Goal: Communication & Community: Answer question/provide support

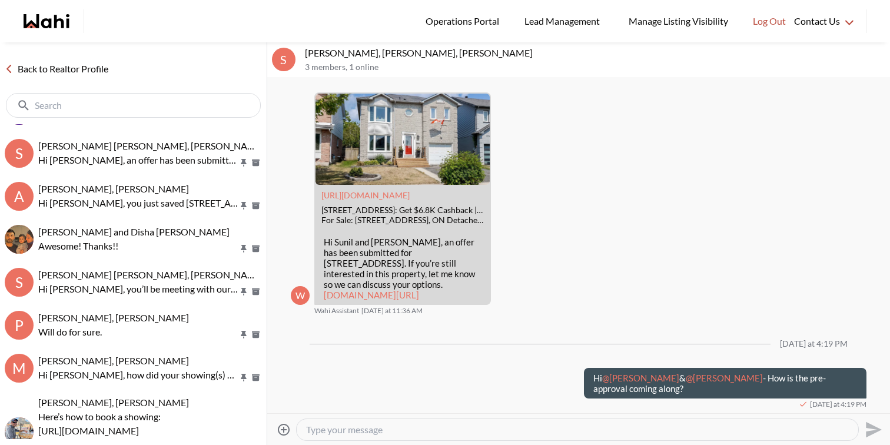
scroll to position [966, 0]
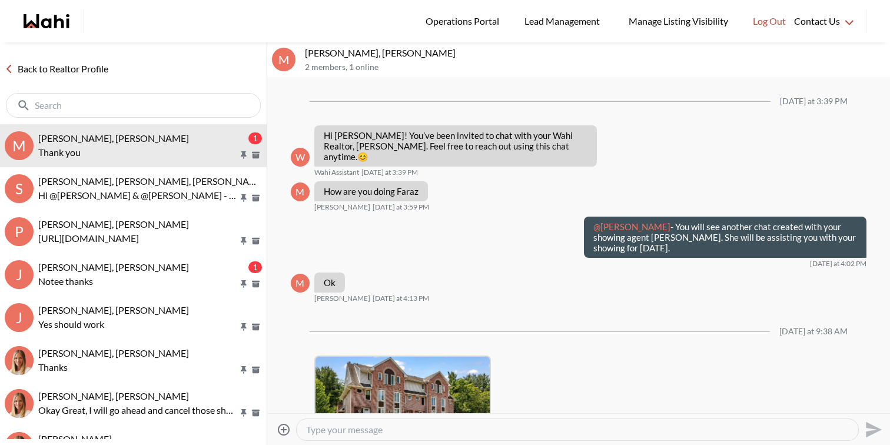
scroll to position [919, 0]
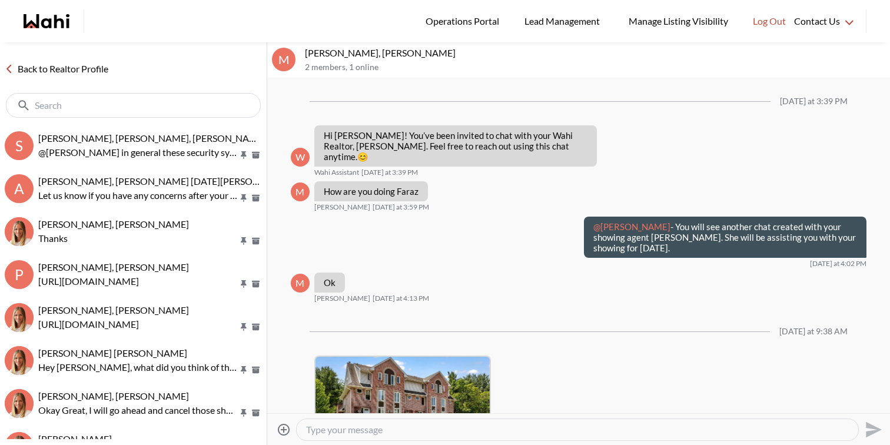
scroll to position [919, 0]
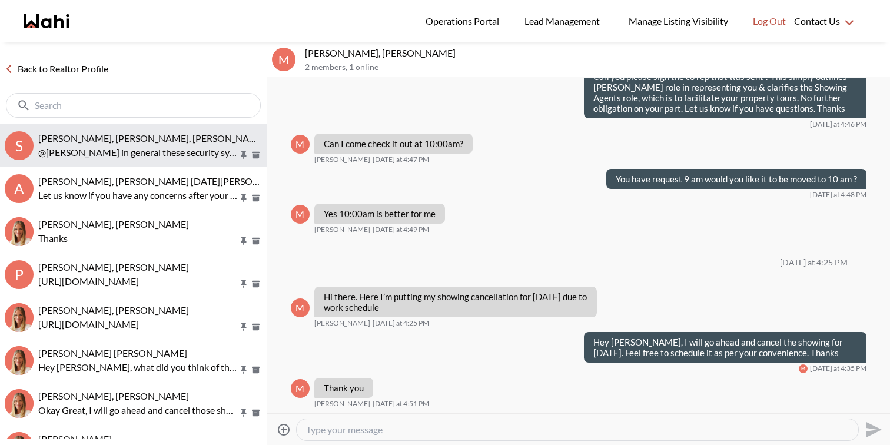
click at [172, 137] on span "[PERSON_NAME], [PERSON_NAME], [PERSON_NAME], [PERSON_NAME]" at bounding box center [190, 137] width 305 height 11
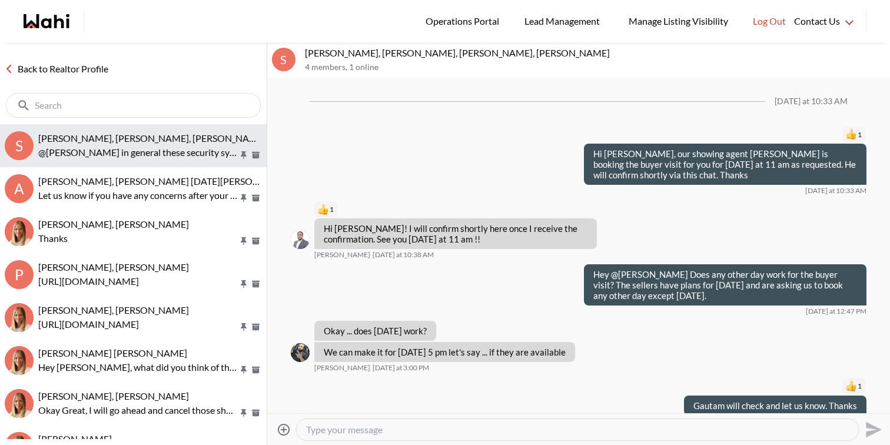
scroll to position [738, 0]
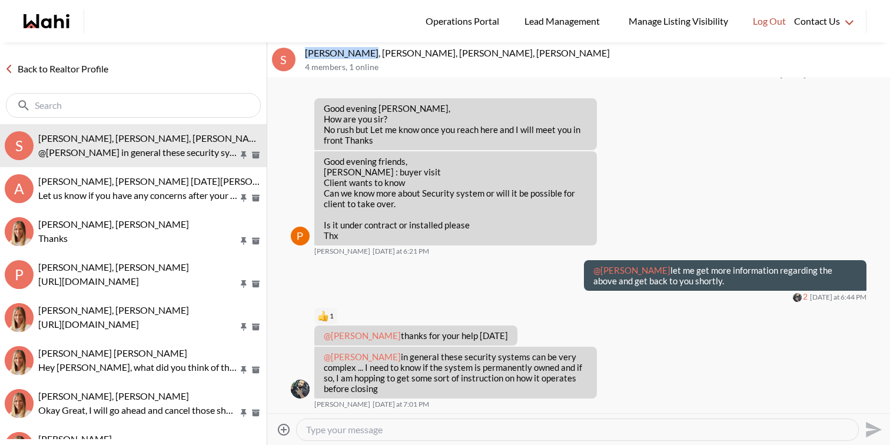
drag, startPoint x: 358, startPoint y: 54, endPoint x: 305, endPoint y: 54, distance: 53.0
click at [305, 54] on p "[PERSON_NAME], [PERSON_NAME], [PERSON_NAME], [PERSON_NAME]" at bounding box center [595, 53] width 580 height 12
click at [325, 194] on p "Good evening friends, [PERSON_NAME] : buyer visit Client wants to know Can we k…" at bounding box center [456, 182] width 264 height 53
drag, startPoint x: 396, startPoint y: 367, endPoint x: 550, endPoint y: 362, distance: 153.6
click at [550, 362] on p "@Faraz Azam in general these security systems can be very complex ... I need to…" at bounding box center [456, 372] width 264 height 42
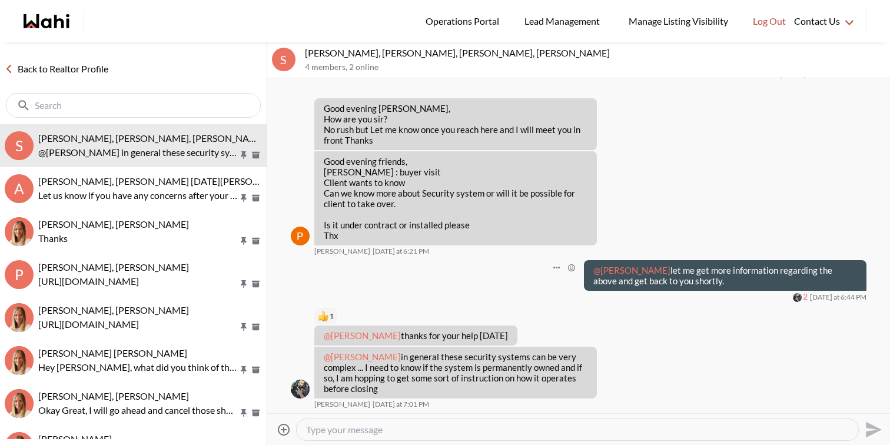
click at [498, 272] on div "@Saeid Kanani let me get more information regarding the above and get back to y…" at bounding box center [578, 281] width 575 height 42
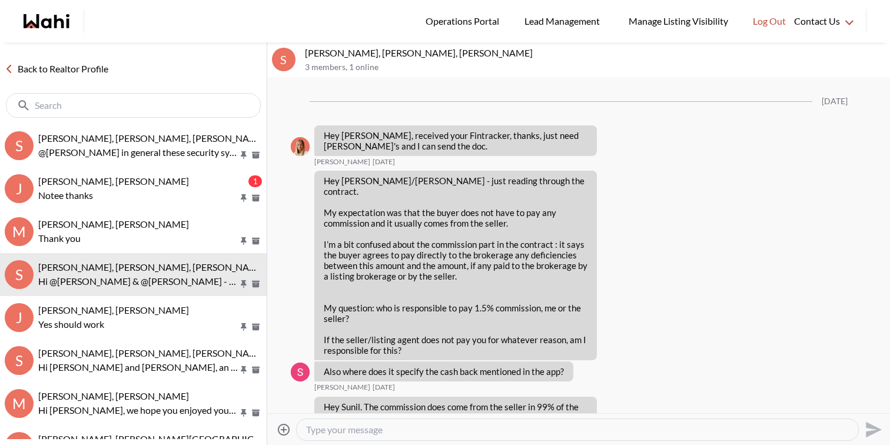
scroll to position [1679, 0]
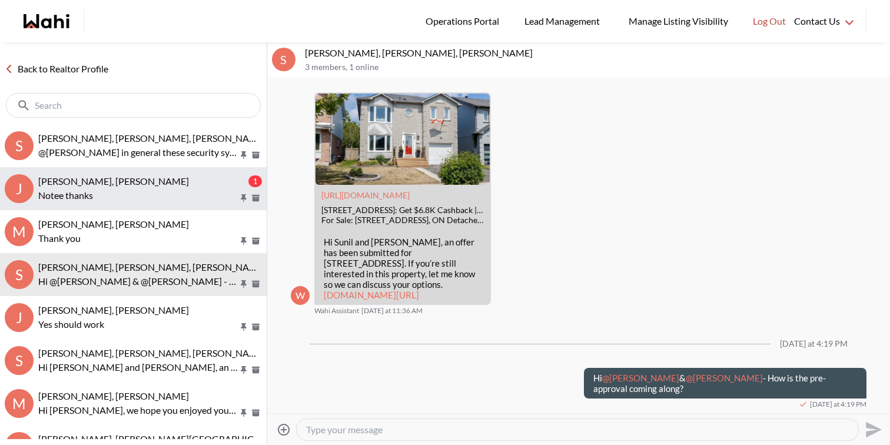
click at [105, 194] on p "Notee thanks" at bounding box center [138, 195] width 200 height 14
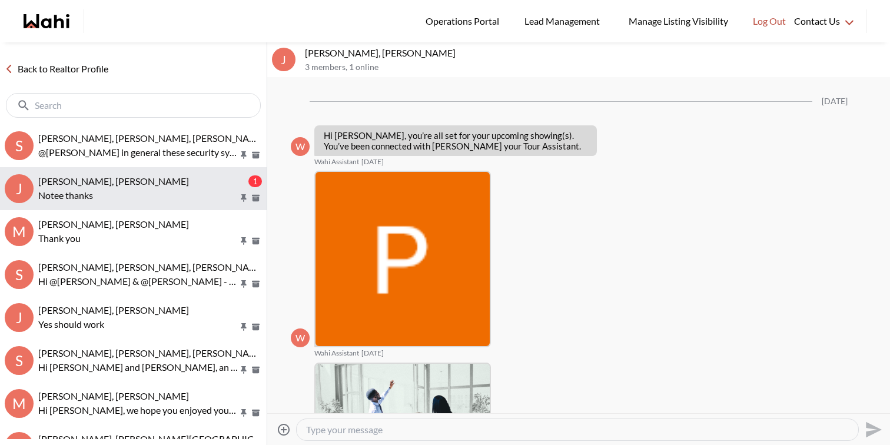
scroll to position [1381, 0]
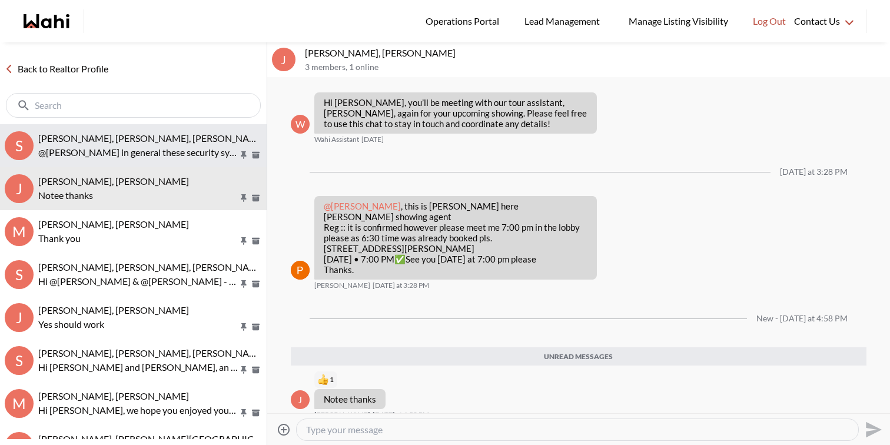
click at [131, 155] on p "@Faraz Azam in general these security systems can be very complex ... I need to…" at bounding box center [138, 152] width 200 height 14
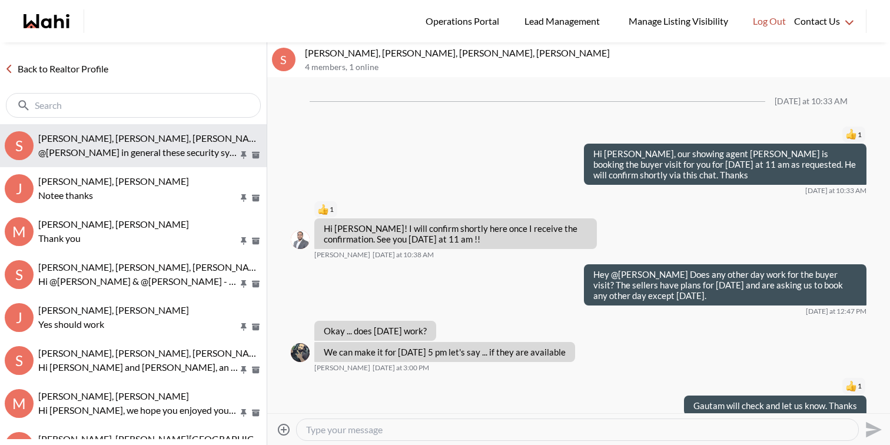
scroll to position [738, 0]
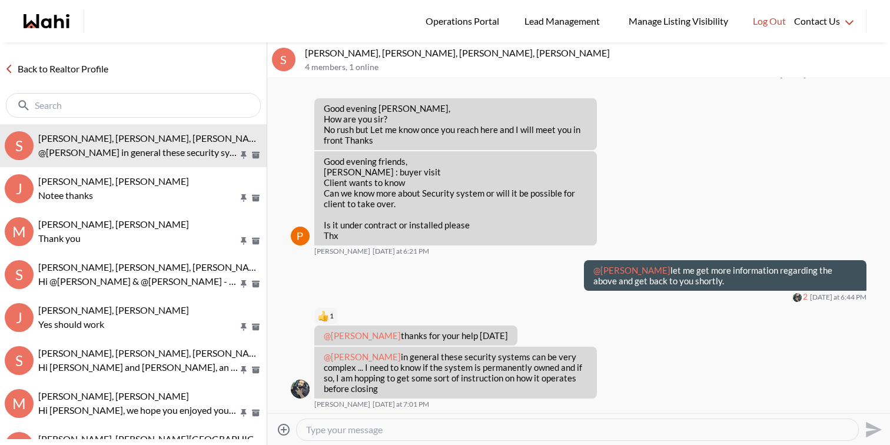
click at [383, 425] on textarea "Type your message" at bounding box center [577, 430] width 543 height 12
type textarea "Yes I have reached out and will let you know ASAP. Thx"
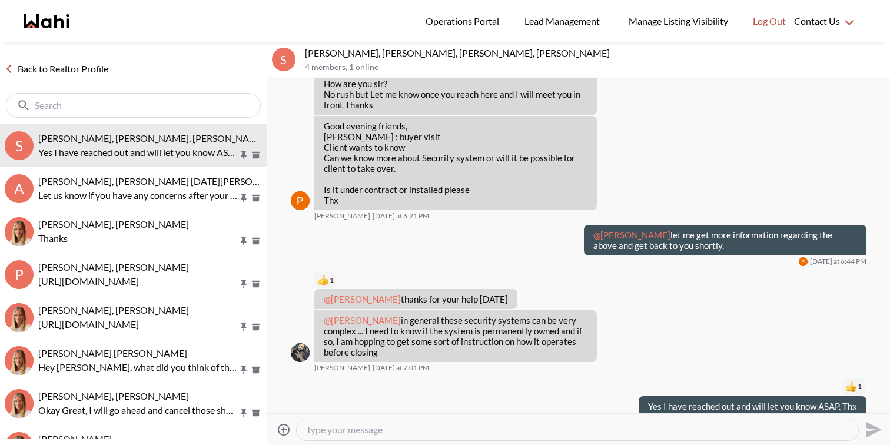
scroll to position [791, 0]
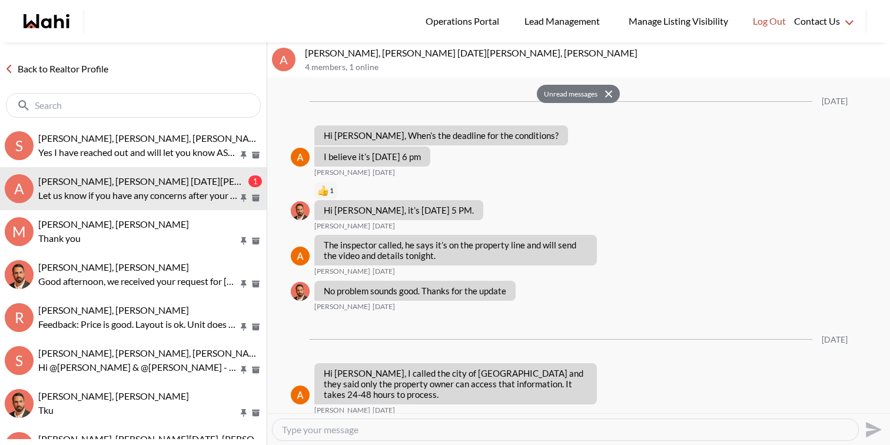
scroll to position [2254, 0]
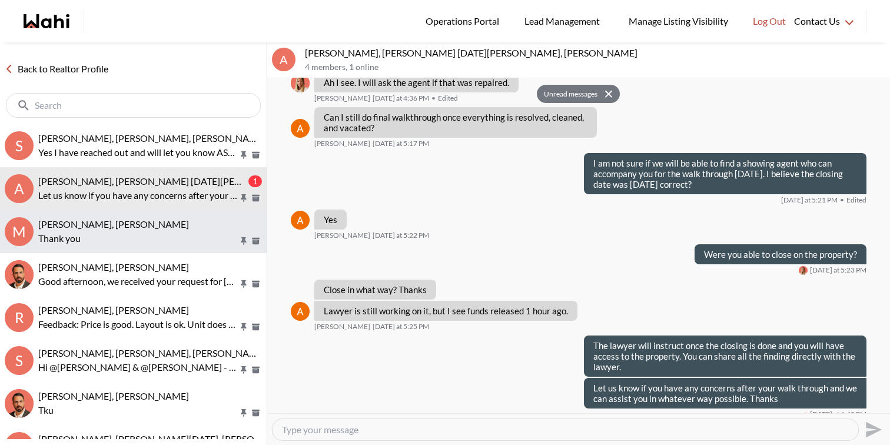
click at [155, 216] on button "M Milton Henriquez, Faraz Thank you" at bounding box center [133, 231] width 267 height 43
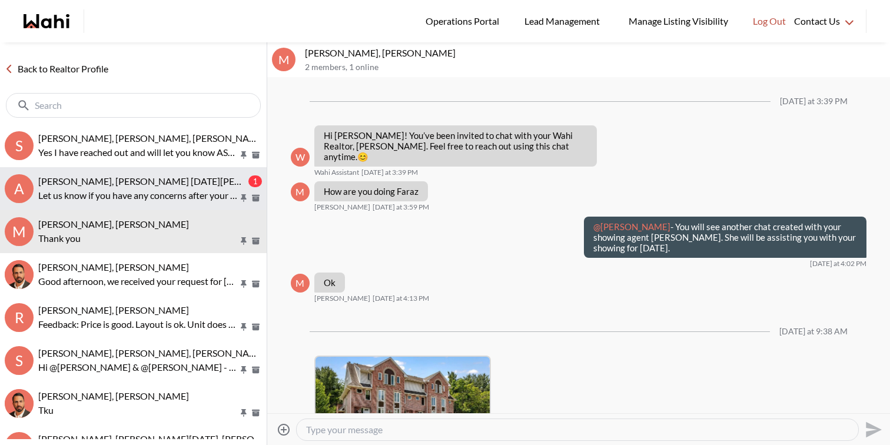
scroll to position [919, 0]
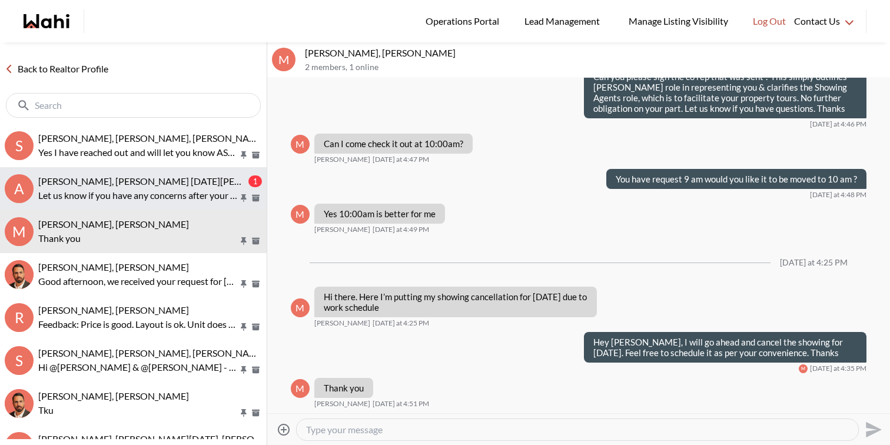
click at [159, 194] on p "Let us know if you have any concerns after your walk through and we can assist …" at bounding box center [138, 195] width 200 height 14
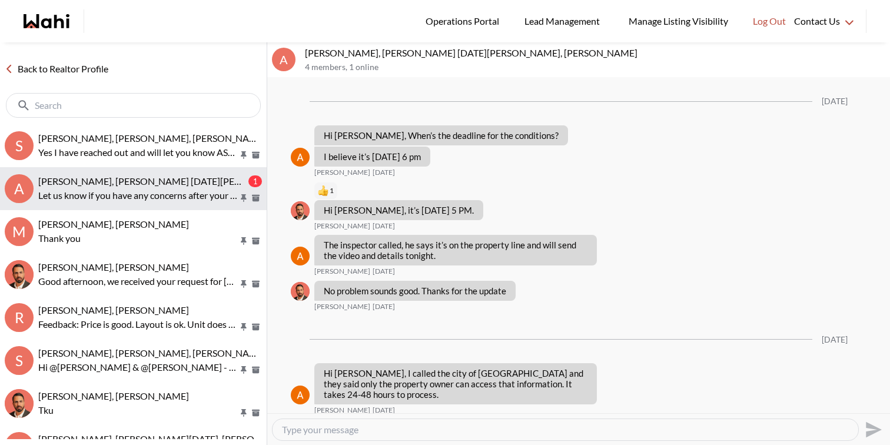
scroll to position [2192, 0]
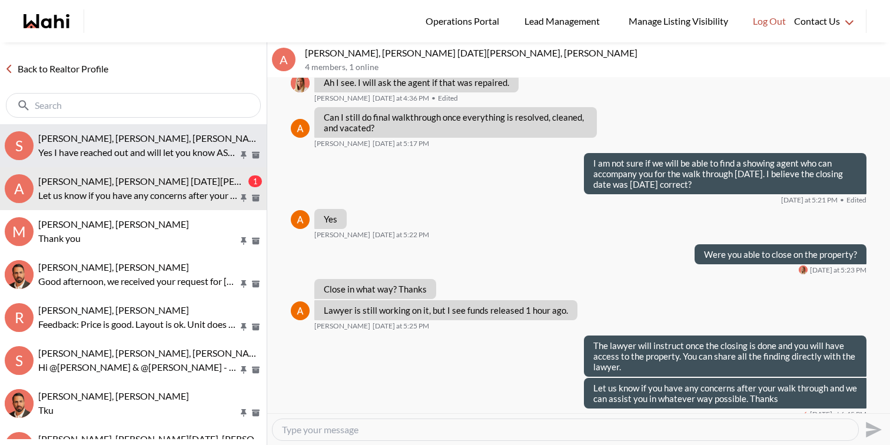
click at [109, 136] on span "Saeid Kanani, Michelle, Paul, Faraz" at bounding box center [190, 137] width 305 height 11
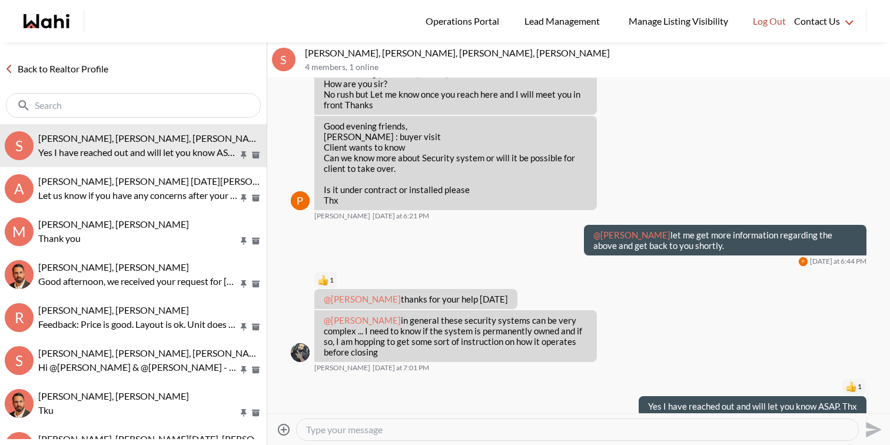
scroll to position [791, 0]
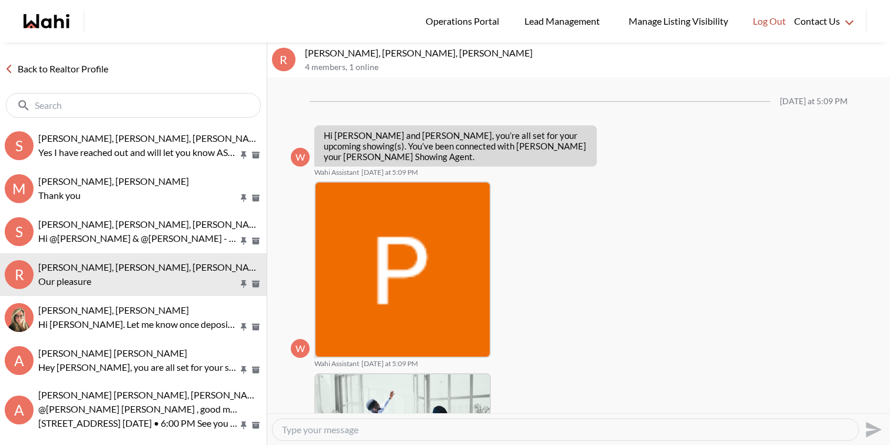
scroll to position [733, 0]
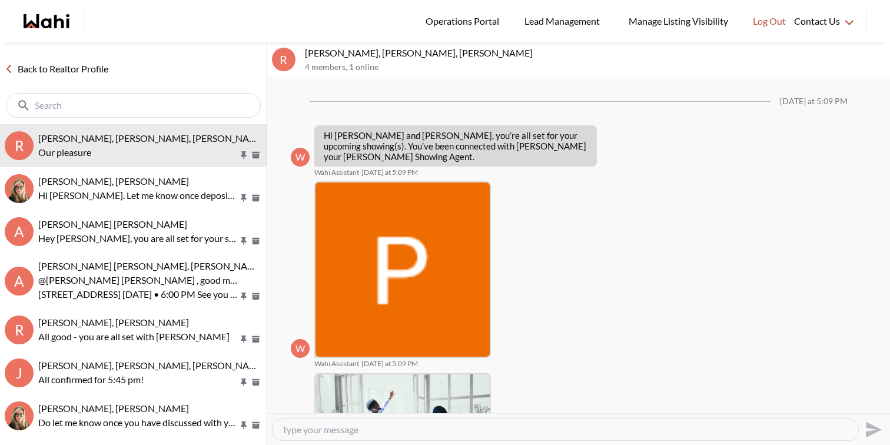
scroll to position [686, 0]
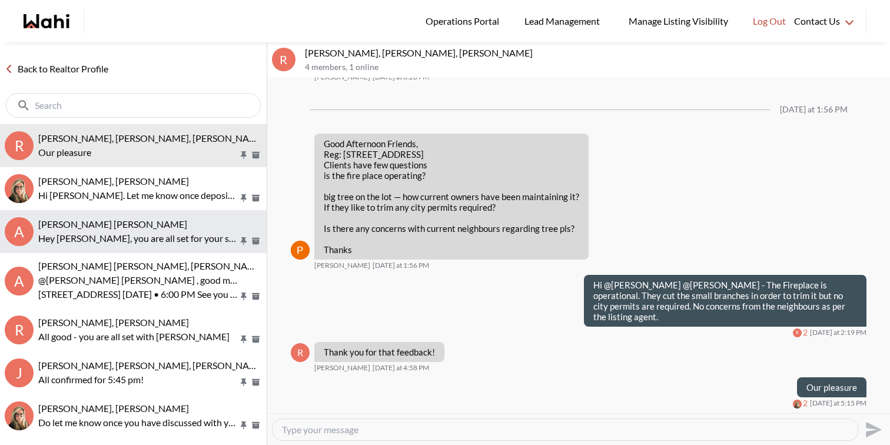
click at [125, 238] on p "Hey Abdul, you are all set for your showing with showing agent Paul, you will s…" at bounding box center [138, 238] width 200 height 14
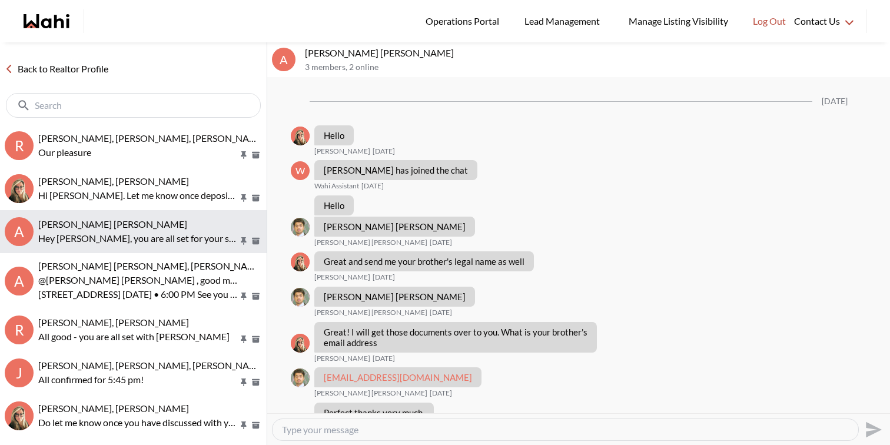
scroll to position [600, 0]
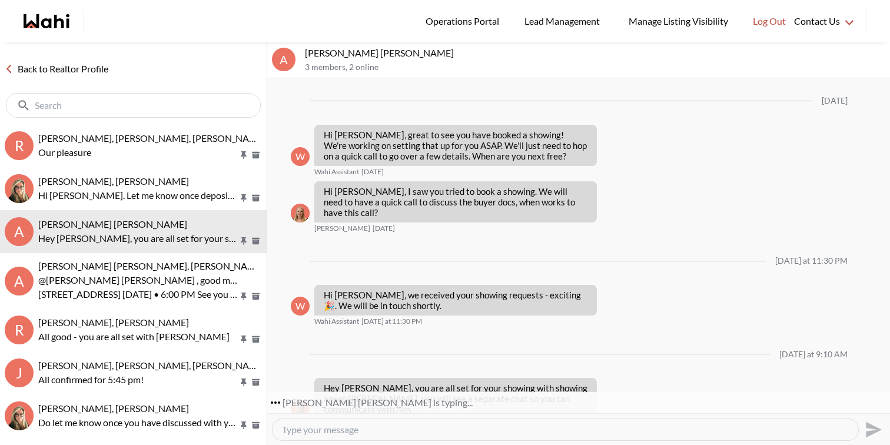
click at [482, 427] on textarea "Type your message" at bounding box center [565, 430] width 567 height 12
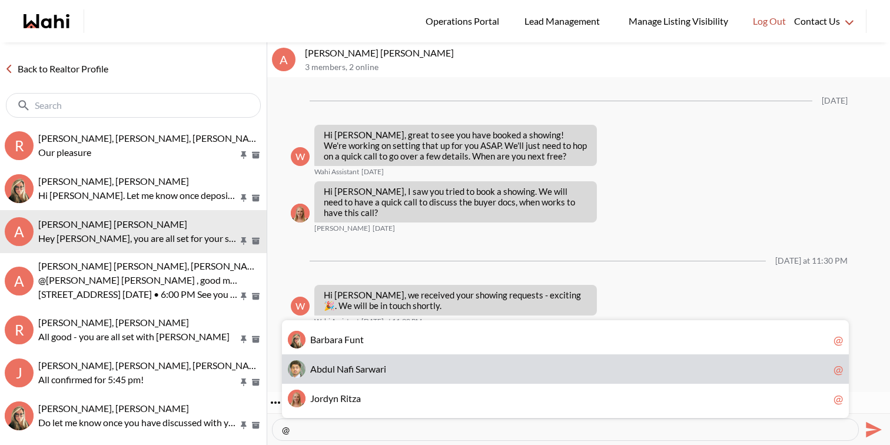
click at [452, 372] on span "A b d u l N a f i S a r w a r i" at bounding box center [569, 369] width 518 height 12
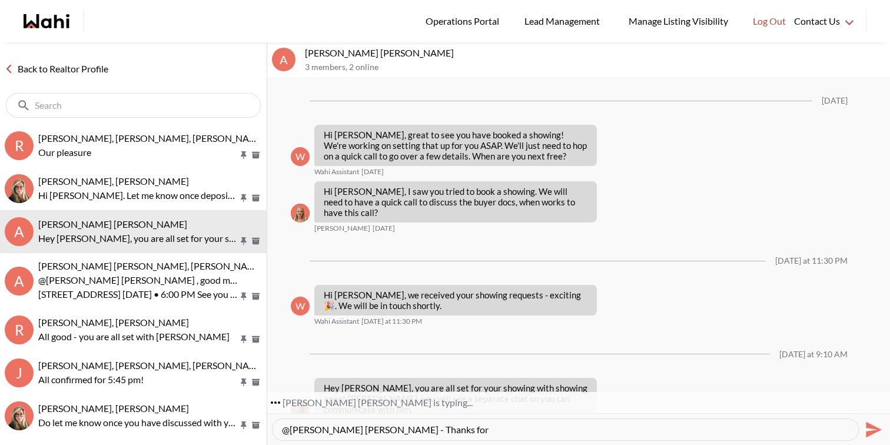
scroll to position [682, 0]
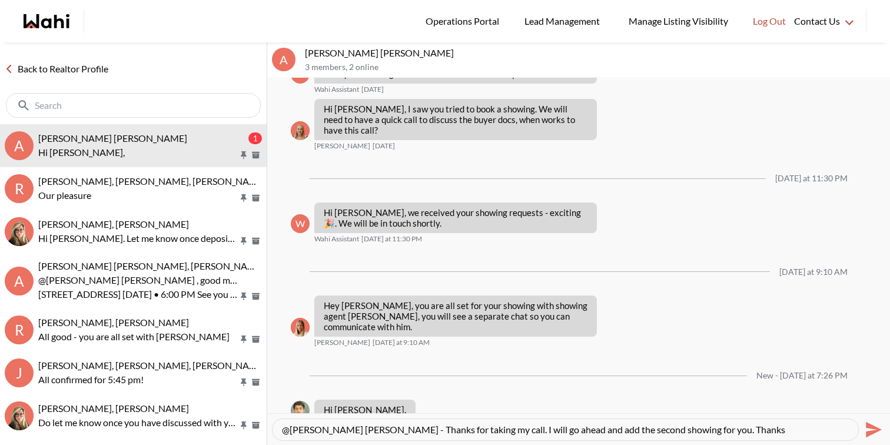
type textarea "@[PERSON_NAME] [PERSON_NAME] - Thanks for taking my call. I will go ahead and a…"
click at [877, 429] on icon "Send" at bounding box center [874, 429] width 16 height 16
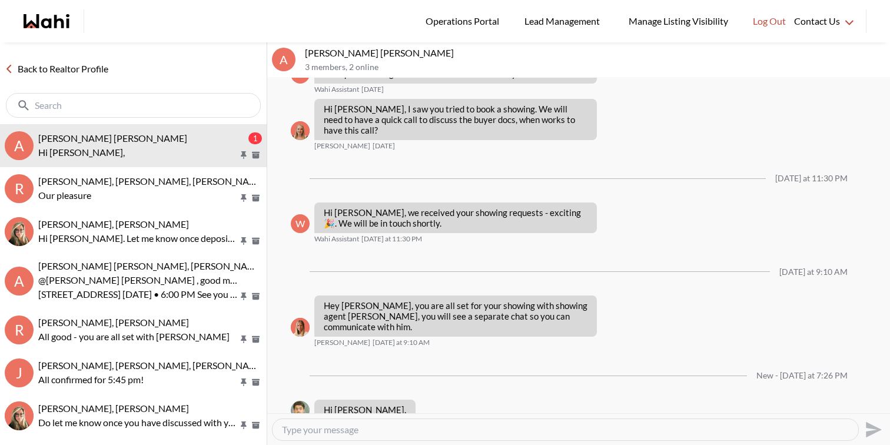
scroll to position [728, 0]
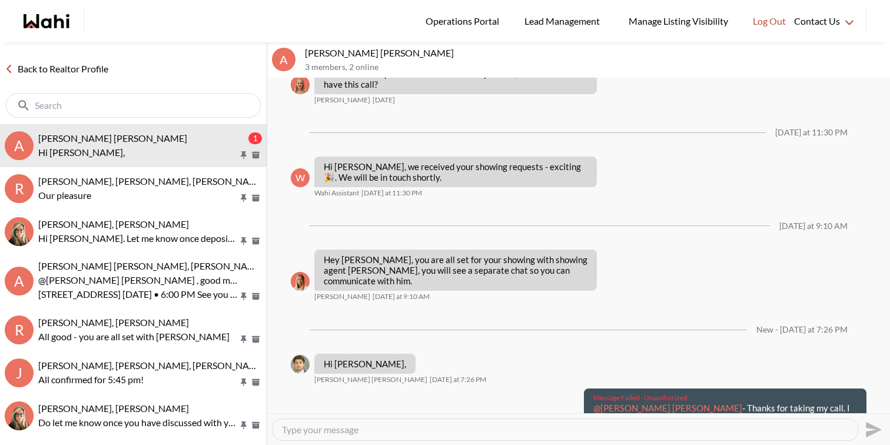
drag, startPoint x: 758, startPoint y: 397, endPoint x: 593, endPoint y: 389, distance: 165.5
click at [593, 389] on div "Message Failed · Unauthorized @Abdul Nafi Sarwari - Thanks for taking my call. …" at bounding box center [725, 408] width 282 height 40
copy p "@Abdul Nafi Sarwari - Thanks for taking my call. I will go ahead and add the se…"
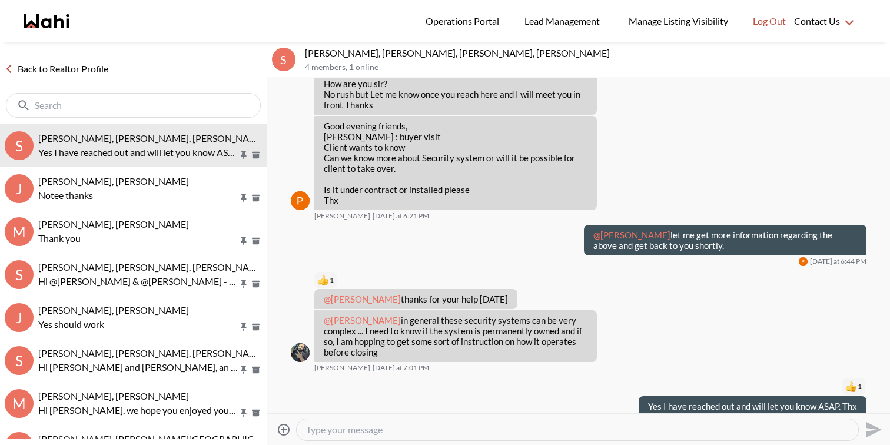
scroll to position [791, 0]
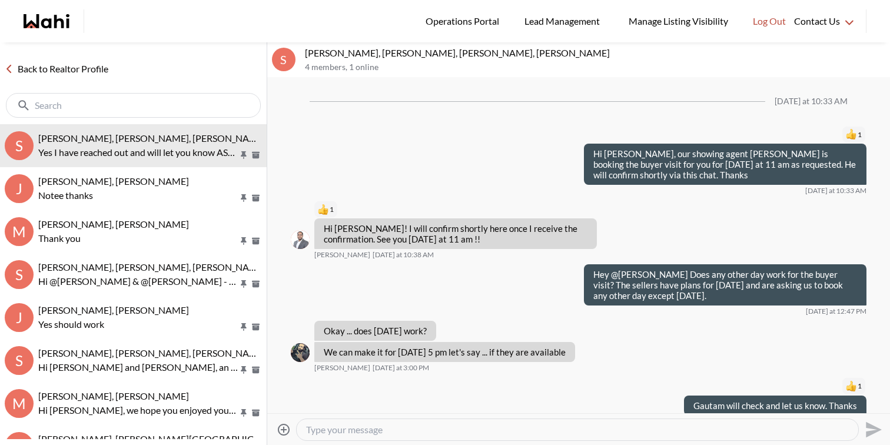
scroll to position [791, 0]
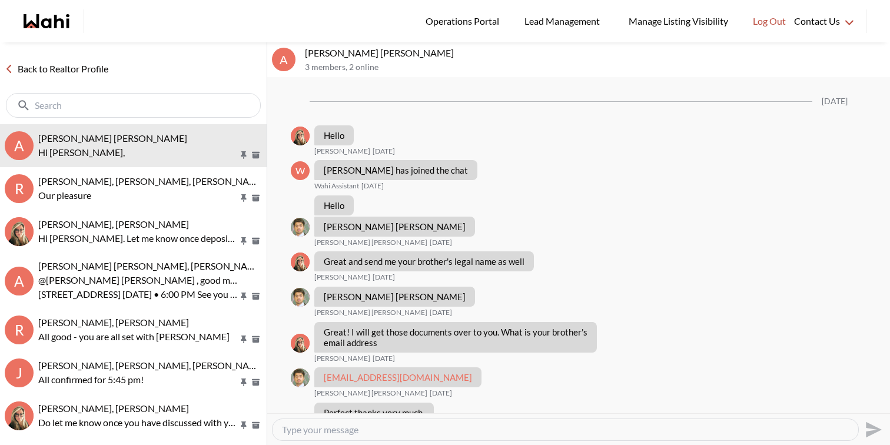
scroll to position [634, 0]
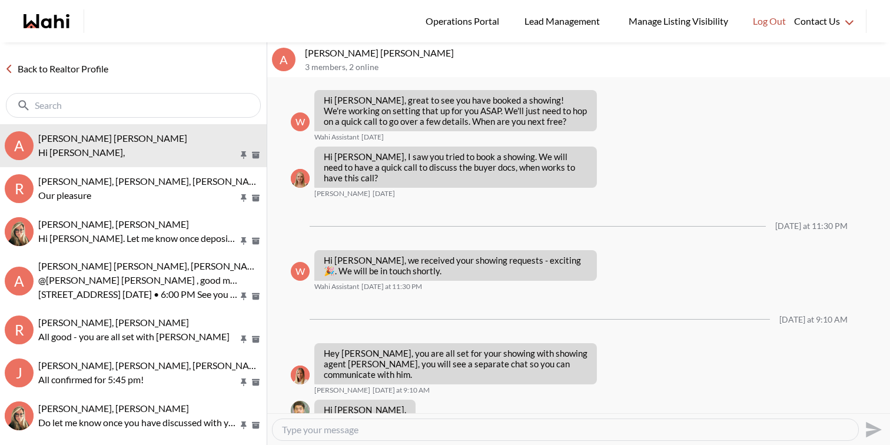
click at [625, 427] on textarea "Type your message" at bounding box center [565, 430] width 567 height 12
paste textarea "@[PERSON_NAME] [PERSON_NAME] - Thanks for taking my call. I will go ahead and a…"
type textarea "@[PERSON_NAME] [PERSON_NAME] - Thanks for taking my call. I will go ahead and a…"
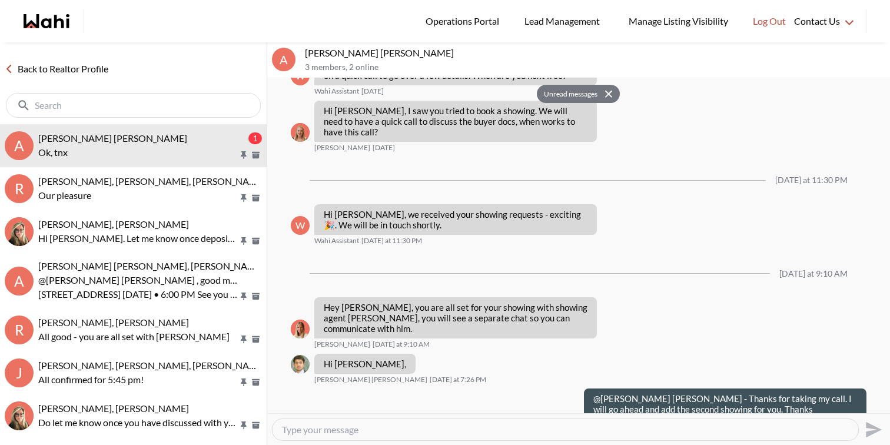
scroll to position [716, 0]
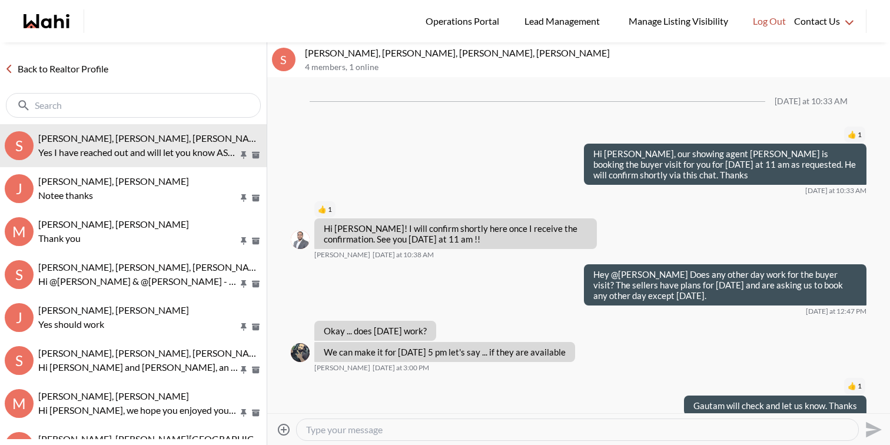
scroll to position [792, 0]
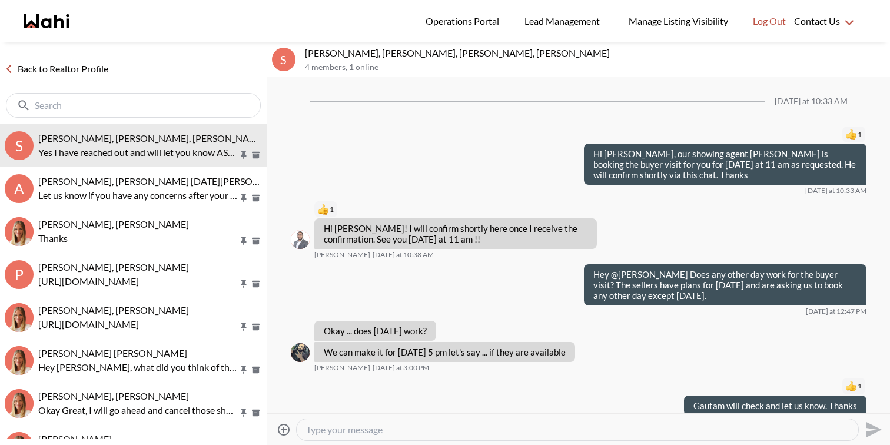
scroll to position [792, 0]
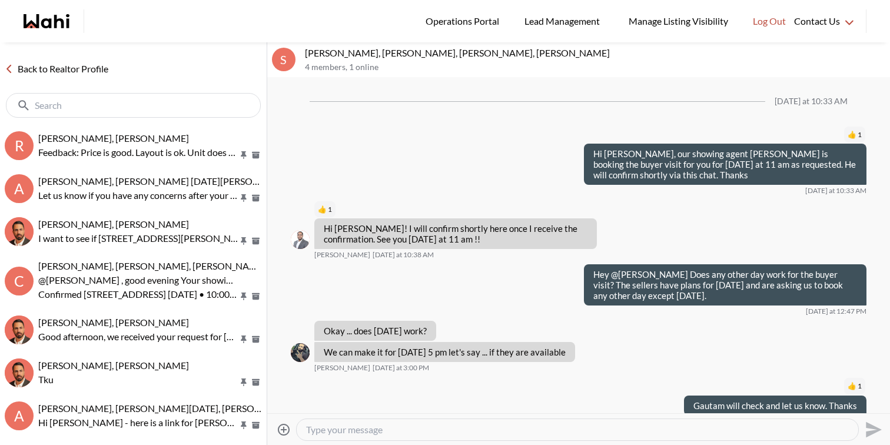
scroll to position [792, 0]
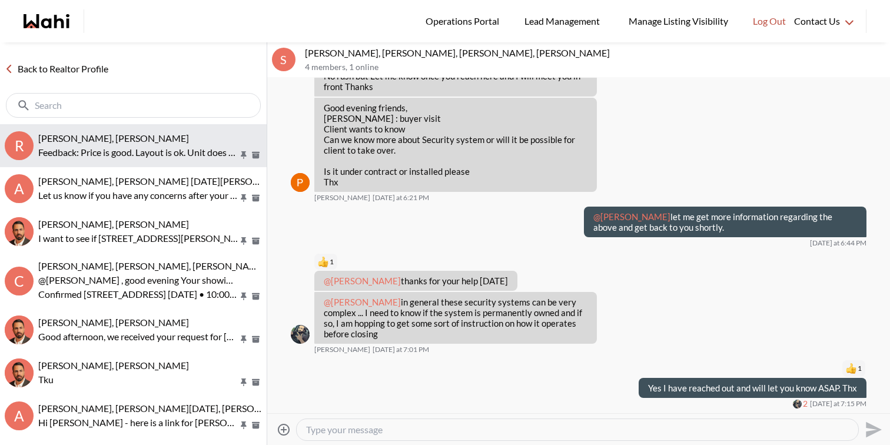
click at [88, 142] on span "[PERSON_NAME], [PERSON_NAME]" at bounding box center [113, 137] width 151 height 11
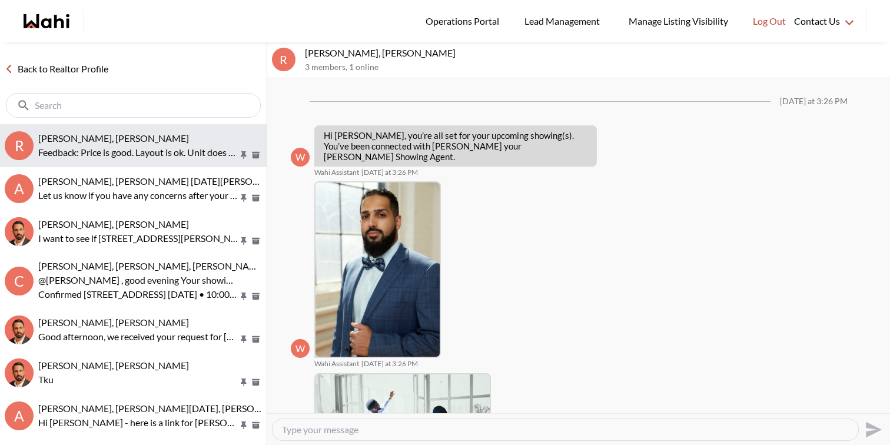
scroll to position [847, 0]
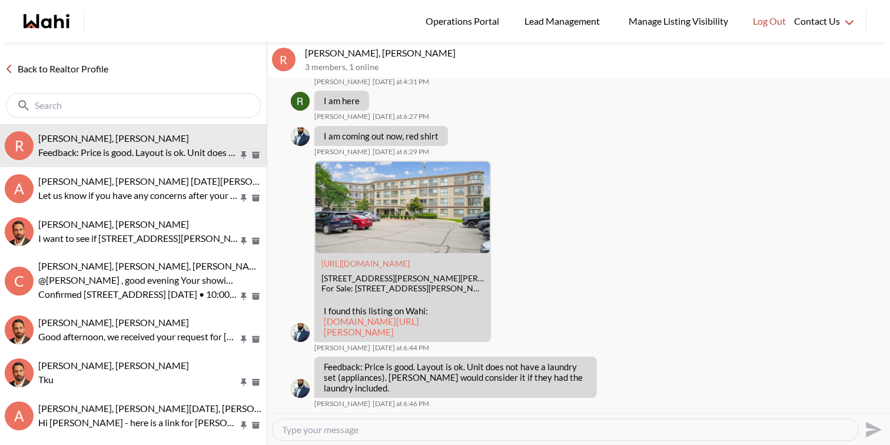
click at [339, 434] on textarea "Type your message" at bounding box center [565, 430] width 567 height 12
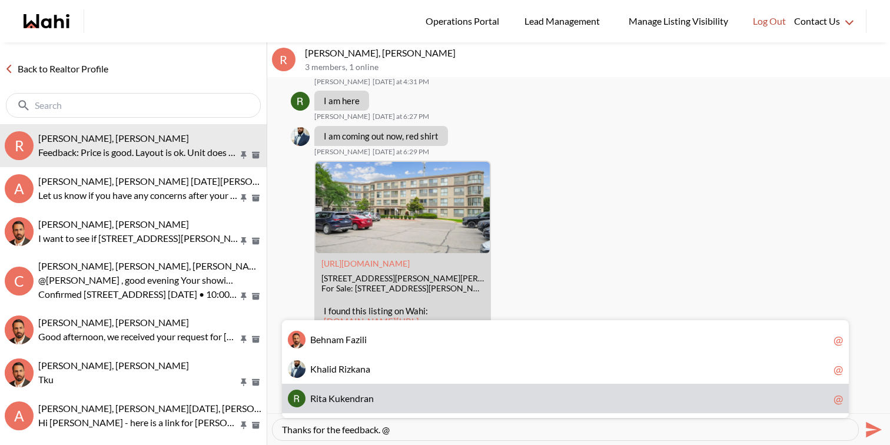
click at [354, 396] on span "n" at bounding box center [352, 397] width 5 height 11
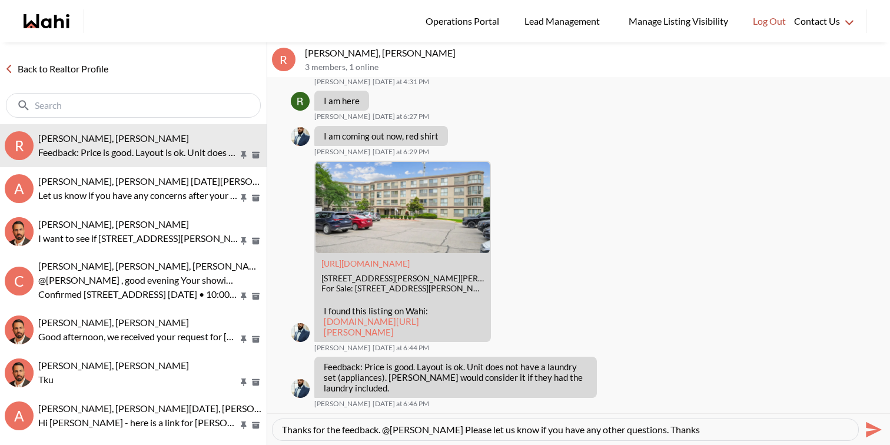
type textarea "Thanks for the feedback. @Rita Kukendran Please let us know if you have any oth…"
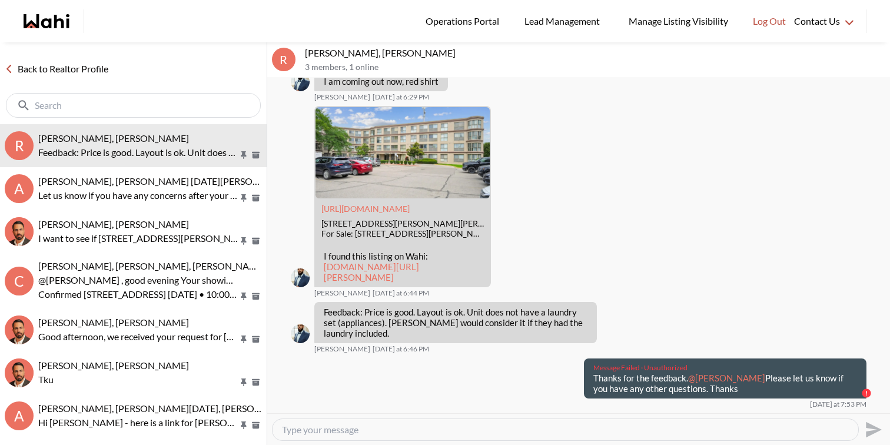
drag, startPoint x: 723, startPoint y: 397, endPoint x: 594, endPoint y: 382, distance: 129.7
click at [594, 382] on p "Thanks for the feedback. @Rita Kukendran Please let us know if you have any oth…" at bounding box center [725, 382] width 264 height 21
copy p "Thanks for the feedback. @Rita Kukendran Please let us know if you have any oth…"
click at [593, 424] on textarea "Type your message" at bounding box center [565, 430] width 567 height 12
paste textarea "Thanks for the feedback. @[PERSON_NAME] Please let us know if you have any othe…"
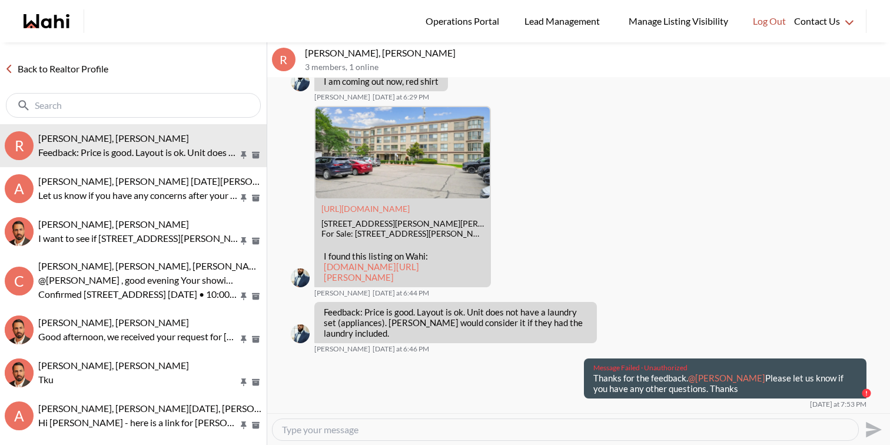
type textarea "Thanks for the feedback. @[PERSON_NAME] Please let us know if you have any othe…"
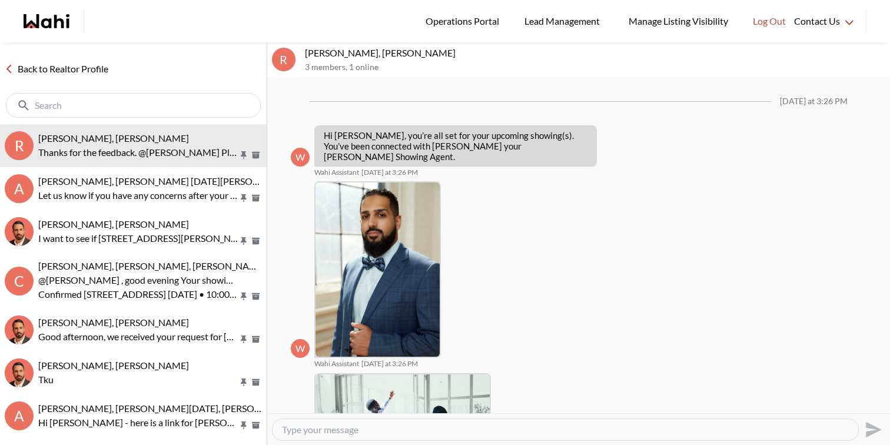
scroll to position [893, 0]
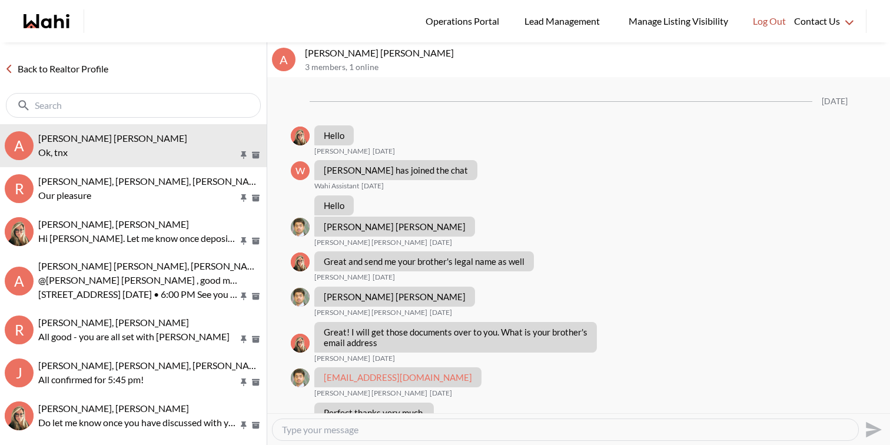
scroll to position [716, 0]
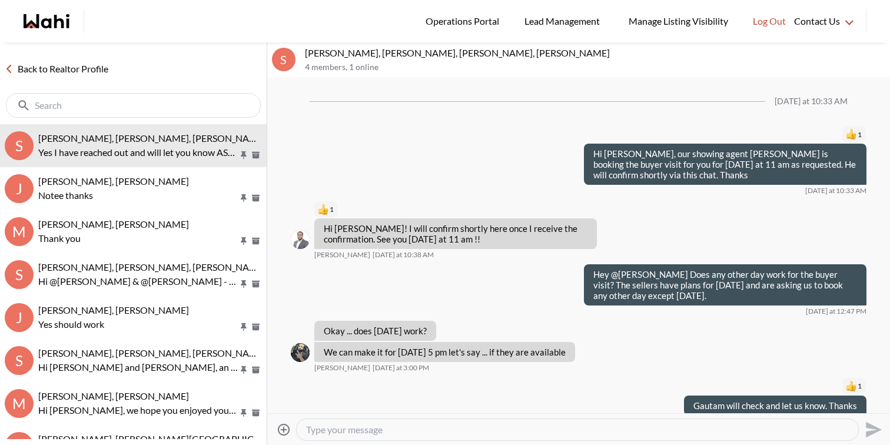
scroll to position [792, 0]
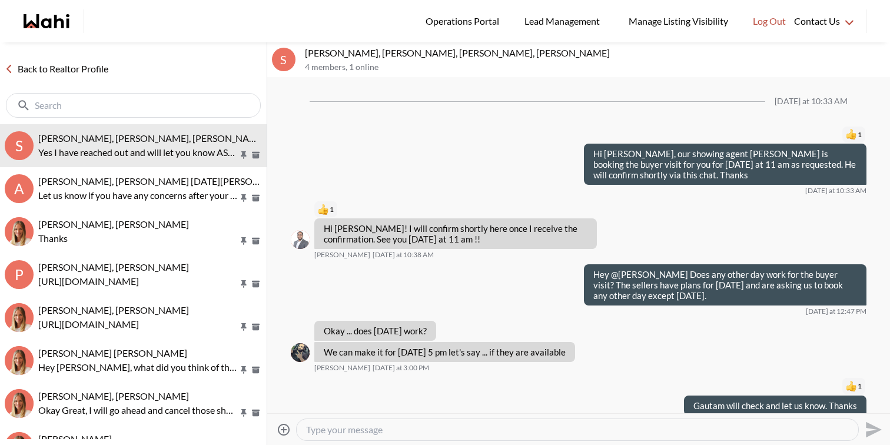
scroll to position [792, 0]
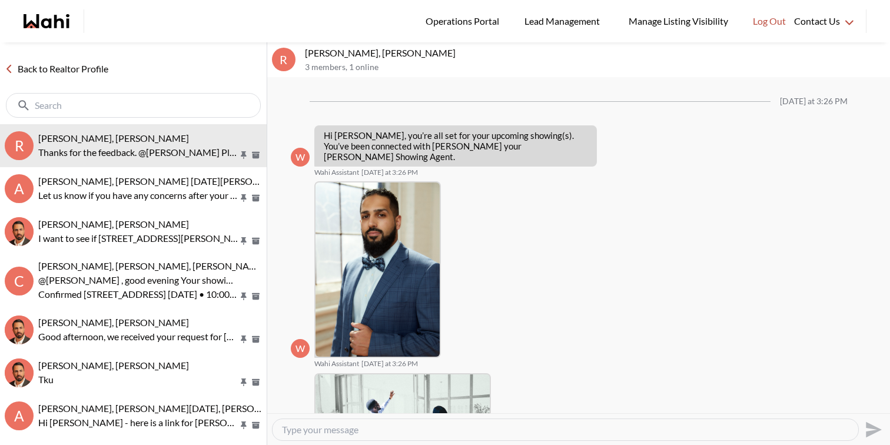
scroll to position [893, 0]
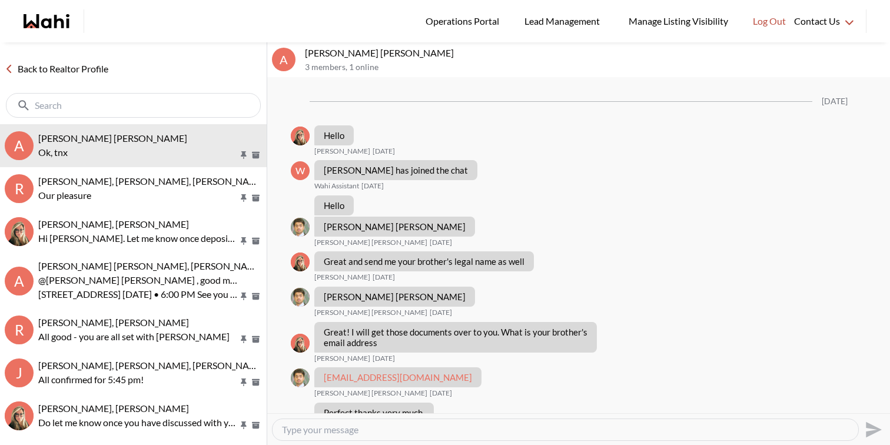
scroll to position [716, 0]
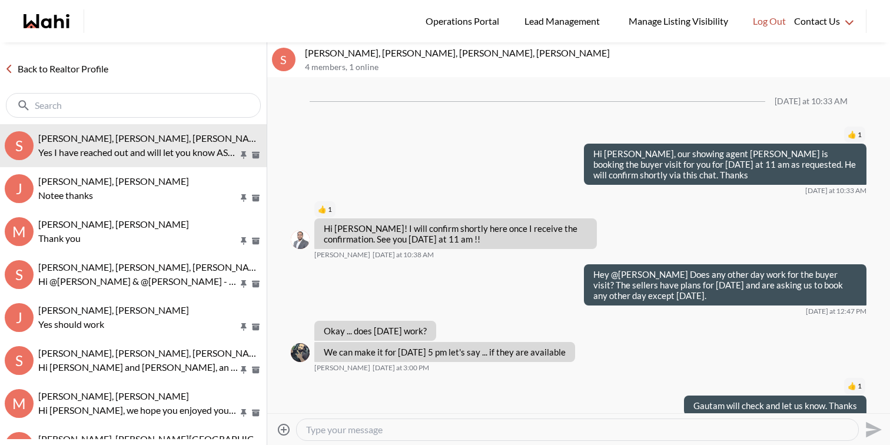
scroll to position [792, 0]
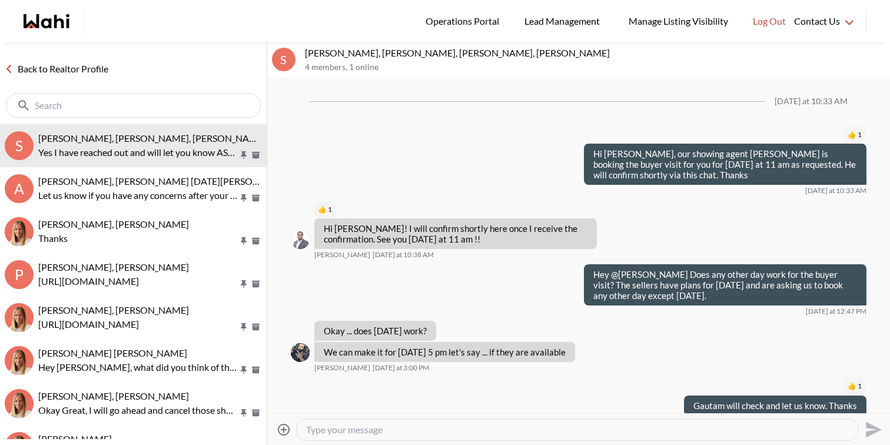
scroll to position [792, 0]
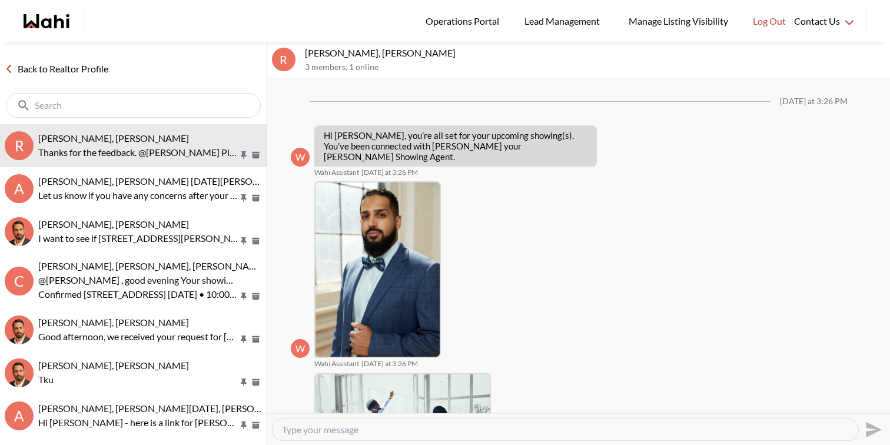
scroll to position [893, 0]
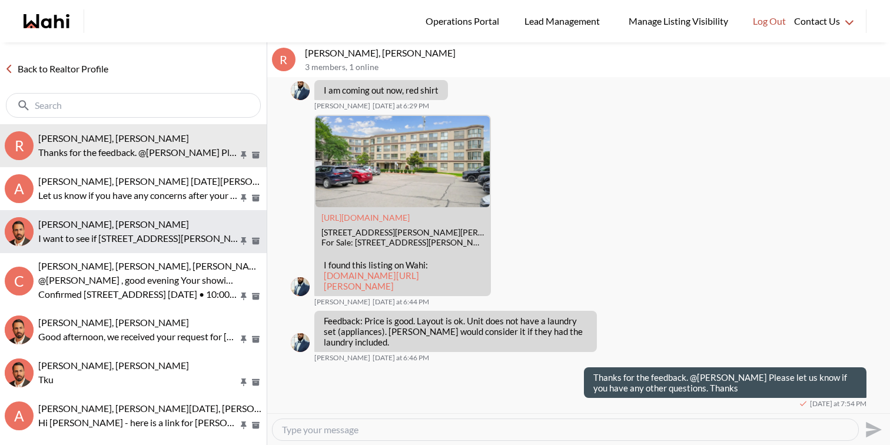
click at [141, 242] on p "I want to see if 506 - 88 Charles Street E at 395K is not a ploy to get more ey…" at bounding box center [138, 238] width 200 height 14
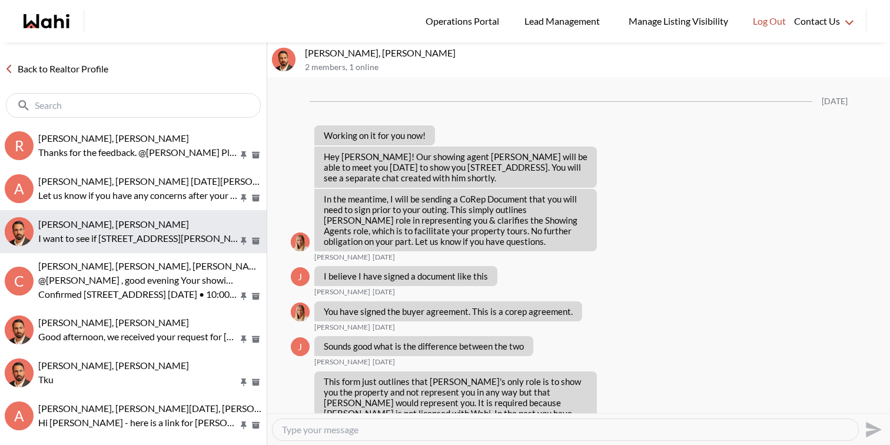
scroll to position [1167, 0]
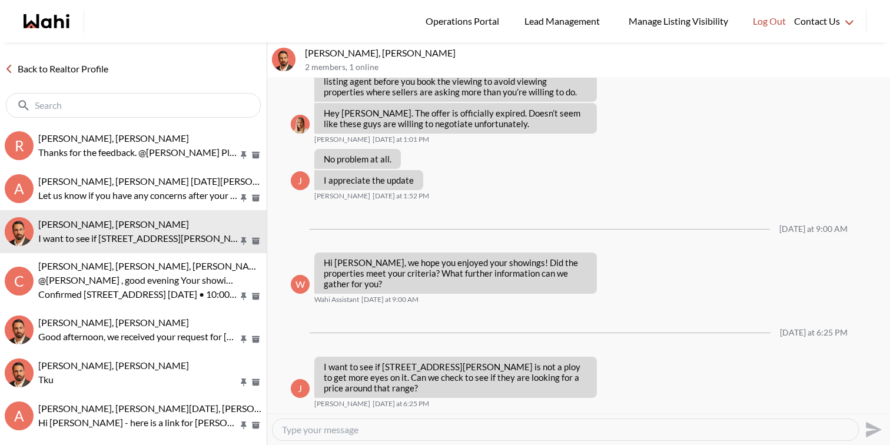
click at [491, 435] on div at bounding box center [564, 429] width 585 height 21
click at [493, 430] on textarea "Type your message" at bounding box center [565, 430] width 567 height 12
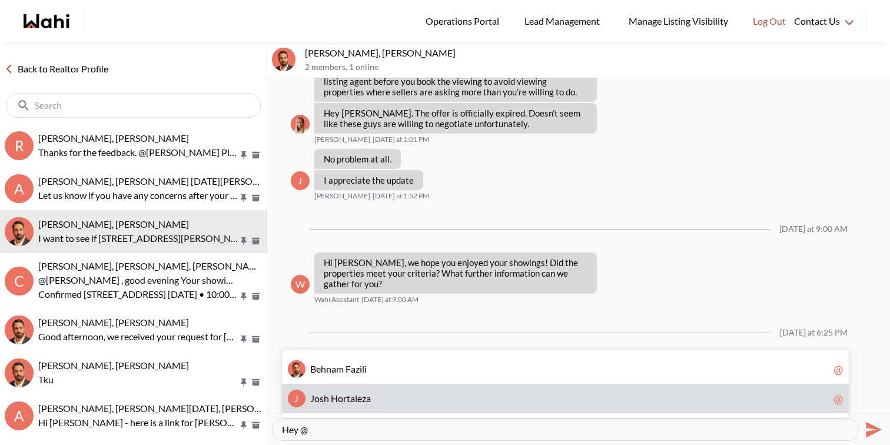
click at [427, 399] on span "J o s h H o r t a l e z a" at bounding box center [569, 398] width 518 height 12
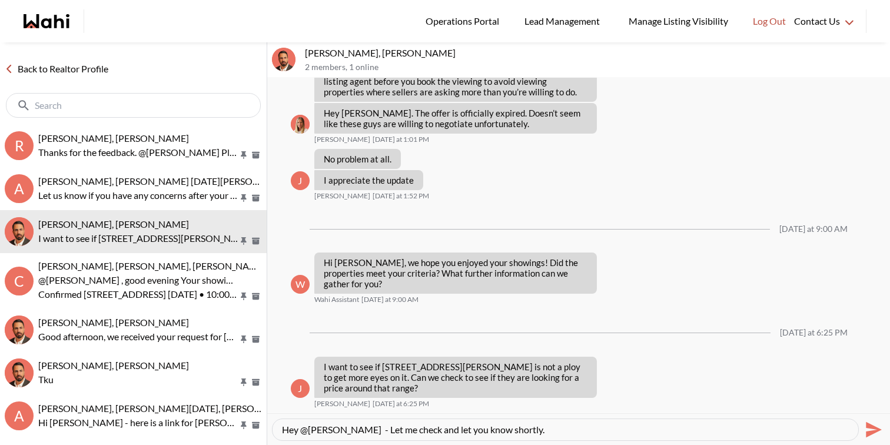
type textarea "Hey @Josh Hortaleza - Let me check and let you know shortly."
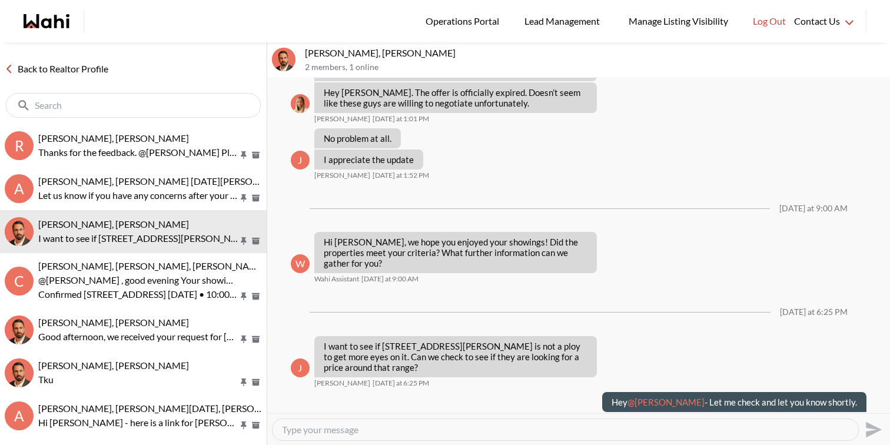
scroll to position [1202, 0]
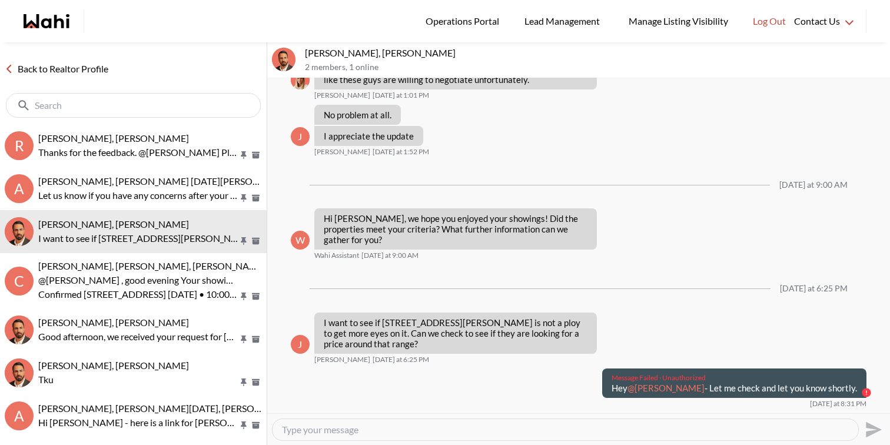
click at [731, 393] on p "Hey @Josh Hortaleza - Let me check and let you know shortly." at bounding box center [733, 387] width 245 height 11
copy div "Hey @Josh Hortaleza - Let me check and let you know shortly."
click at [625, 431] on textarea "Type your message" at bounding box center [565, 430] width 567 height 12
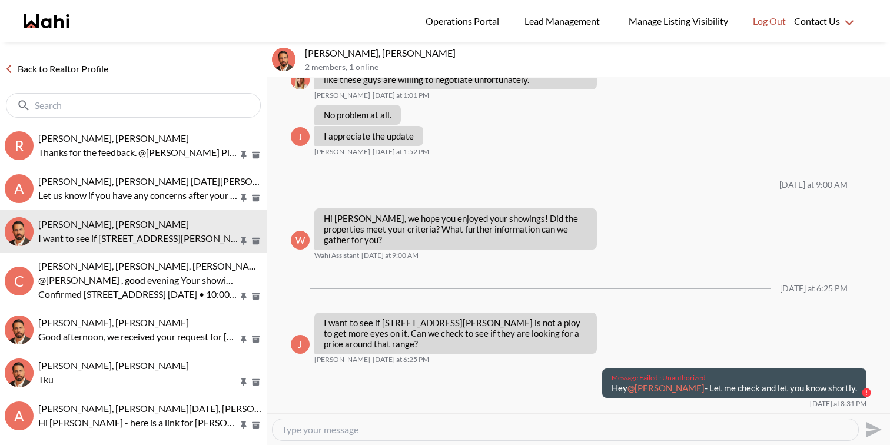
paste textarea "Hey @Josh Hortaleza - Let me check and let you know shortly."
type textarea "Hey @Josh Hortaleza - Let me check and let you know shortly."
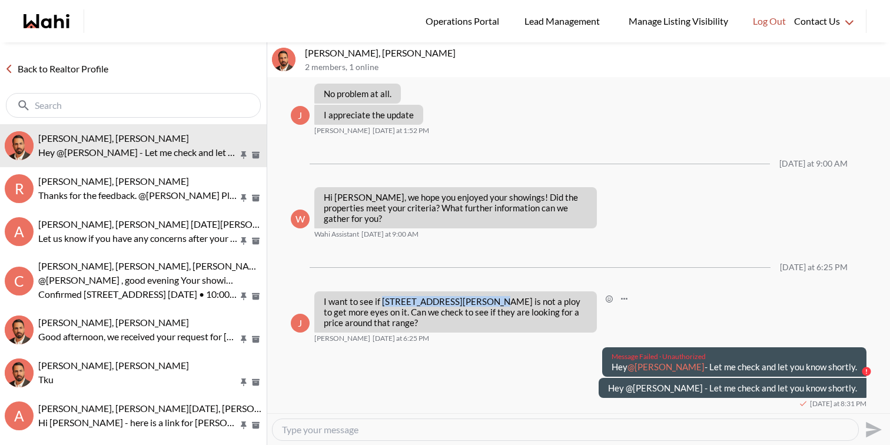
drag, startPoint x: 474, startPoint y: 300, endPoint x: 382, endPoint y: 297, distance: 92.4
click at [382, 297] on p "I want to see if 506 - 88 Charles Street E at 395K is not a ploy to get more ey…" at bounding box center [456, 312] width 264 height 32
copy p "506 - 88 Charles Street E"
click at [486, 432] on textarea "Type your message" at bounding box center [565, 430] width 567 height 12
paste textarea "on Wednesday September 10th at 7pm"
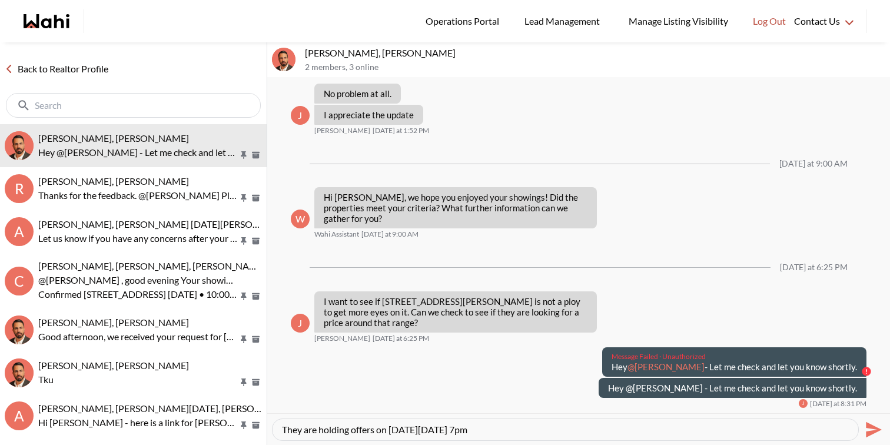
click at [400, 430] on textarea "They are holding offers on on Wednesday September 10th at 7pm" at bounding box center [565, 430] width 567 height 12
click at [557, 431] on textarea "They are holding offers on Wednesday September 10th at 7pm" at bounding box center [565, 430] width 567 height 12
type textarea "They are holding offers on Wednesday September 10th at 7pm so looking more than…"
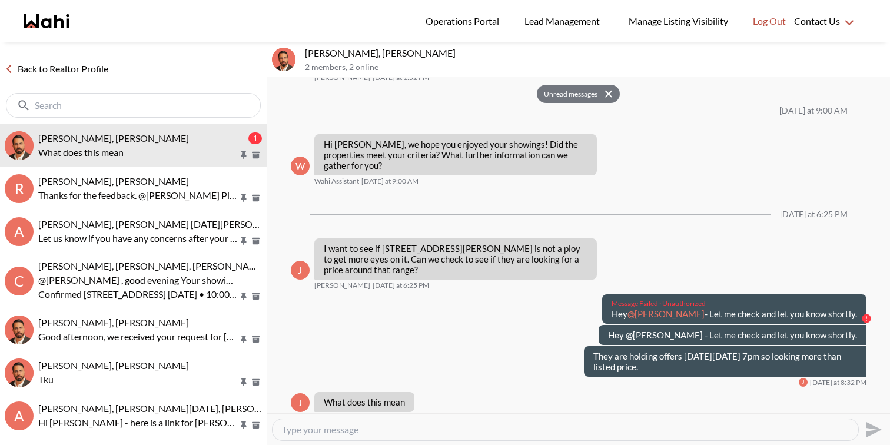
scroll to position [1299, 0]
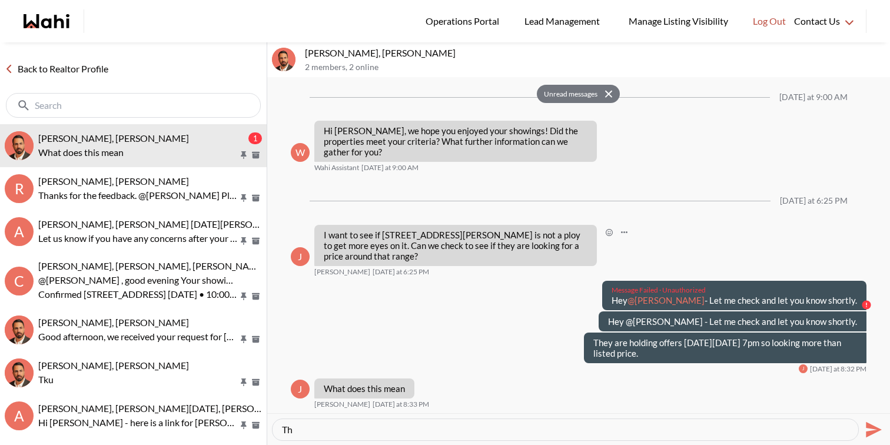
type textarea "T"
type textarea "It's priced for bidding."
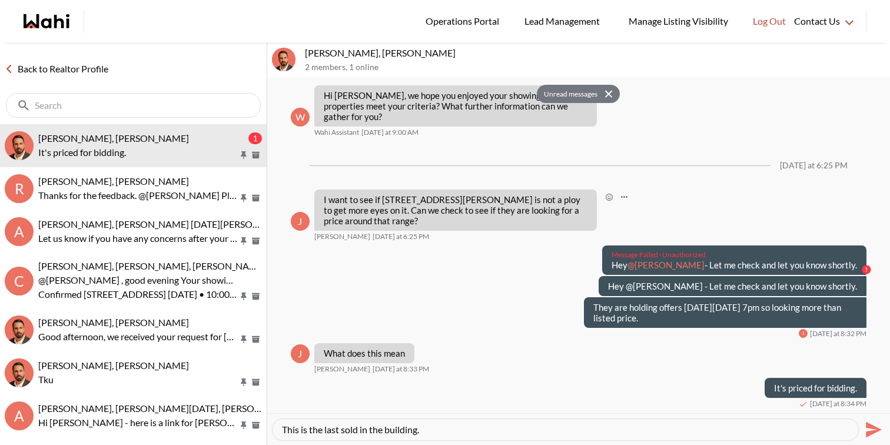
type textarea "This is the last sold in the building."
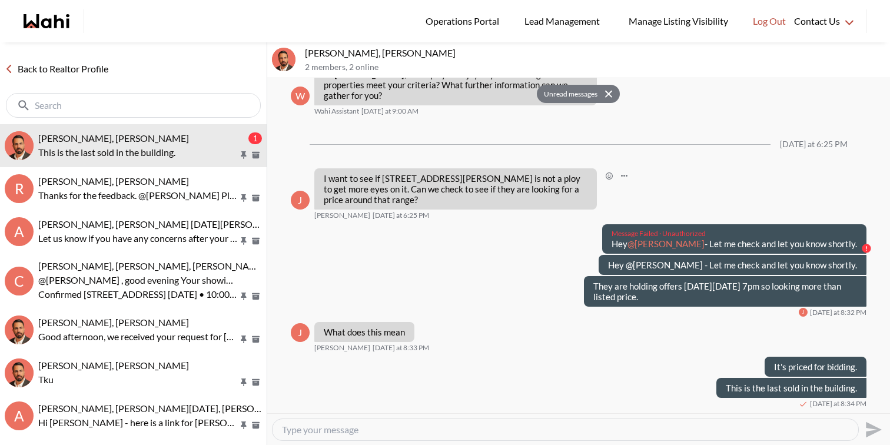
paste textarea "https://wahi.com/ca/en/real-estate/on/gta/toronto/old-toronto/church-yonge-corr…"
type textarea "https://wahi.com/ca/en/real-estate/on/gta/toronto/old-toronto/church-yonge-corr…"
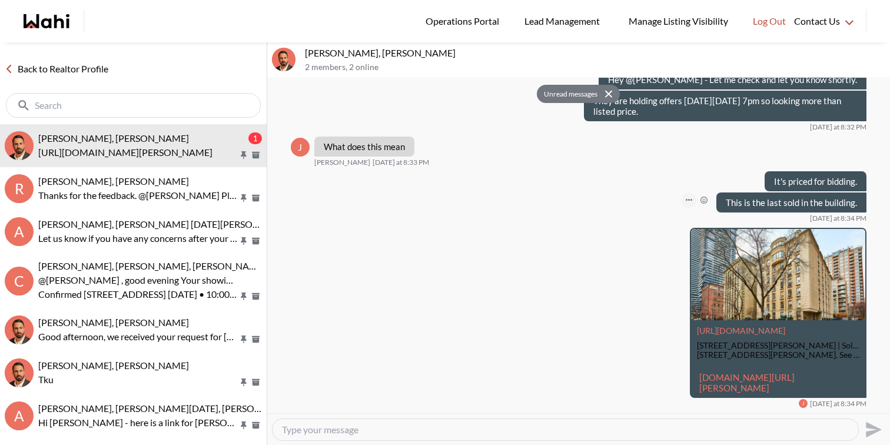
scroll to position [1573, 0]
click at [751, 373] on link "wahi.com/ca/en/real-estate/on/gta/toronto/old-toronto/church-yonge-corridor/88-…" at bounding box center [746, 382] width 95 height 21
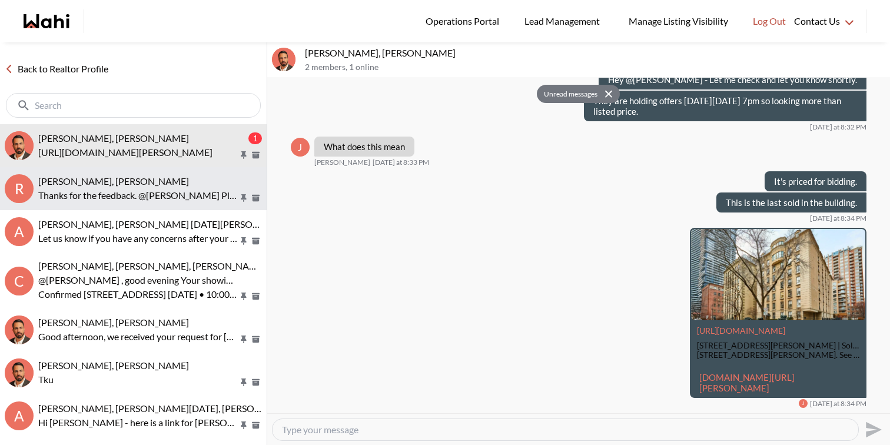
click at [204, 196] on p "Thanks for the feedback. @Rita Kukendran Please let us know if you have any oth…" at bounding box center [138, 195] width 200 height 14
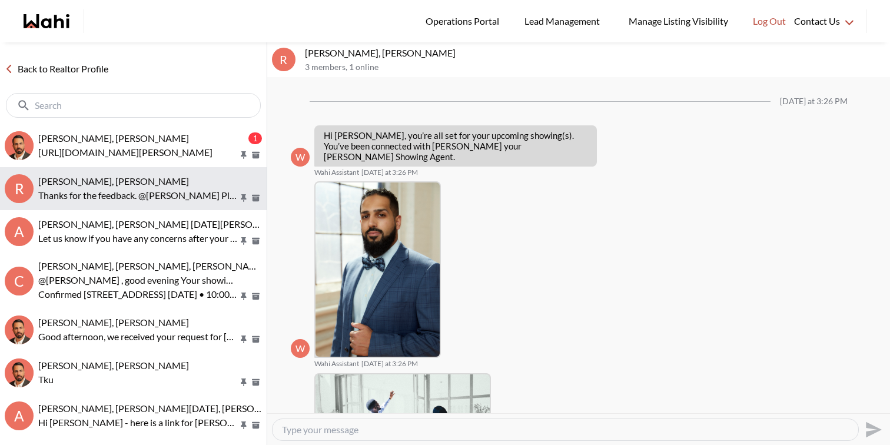
scroll to position [893, 0]
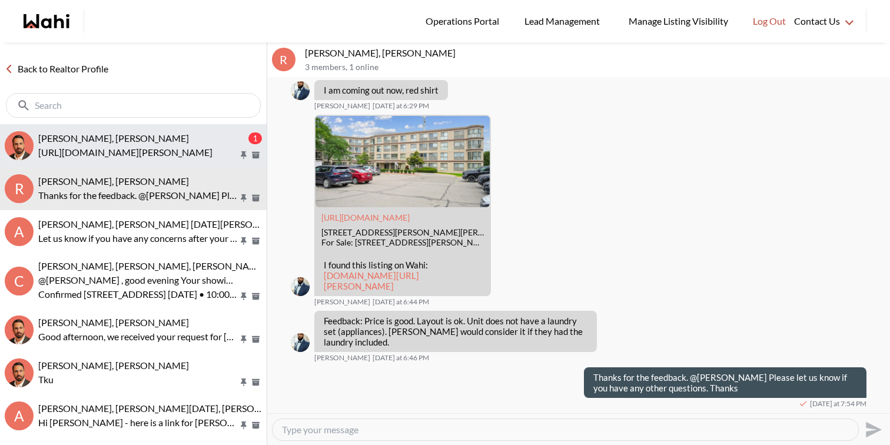
click at [198, 153] on p "https://wahi.com/ca/en/real-estate/on/gta/toronto/old-toronto/church-yonge-corr…" at bounding box center [138, 152] width 200 height 14
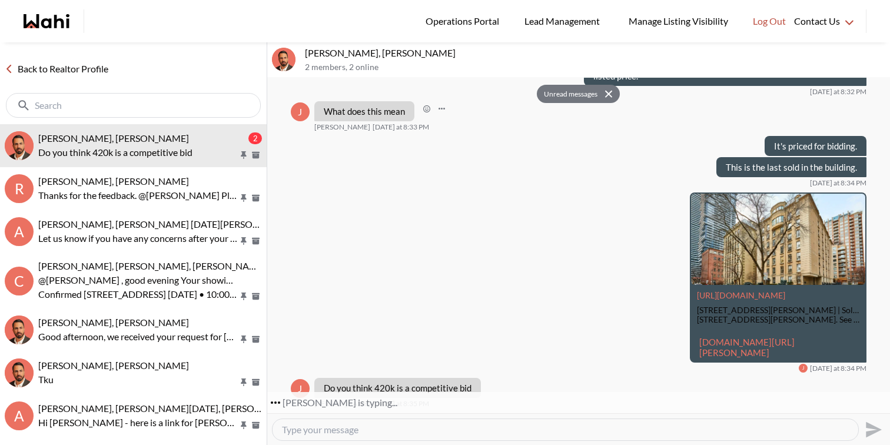
scroll to position [1608, 0]
click at [375, 428] on textarea "Type your message" at bounding box center [565, 430] width 567 height 12
type textarea "T"
click at [414, 424] on textarea "We can definitely try" at bounding box center [565, 430] width 567 height 12
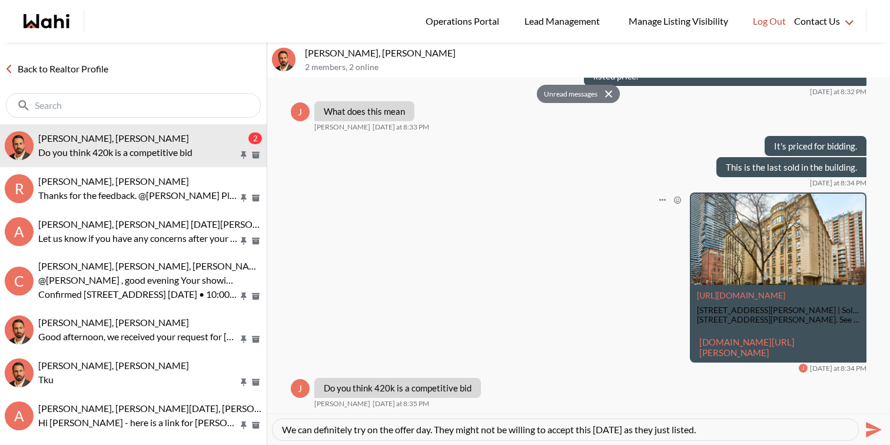
type textarea "We can definitely try on the offer day. They might not be willing to accept thi…"
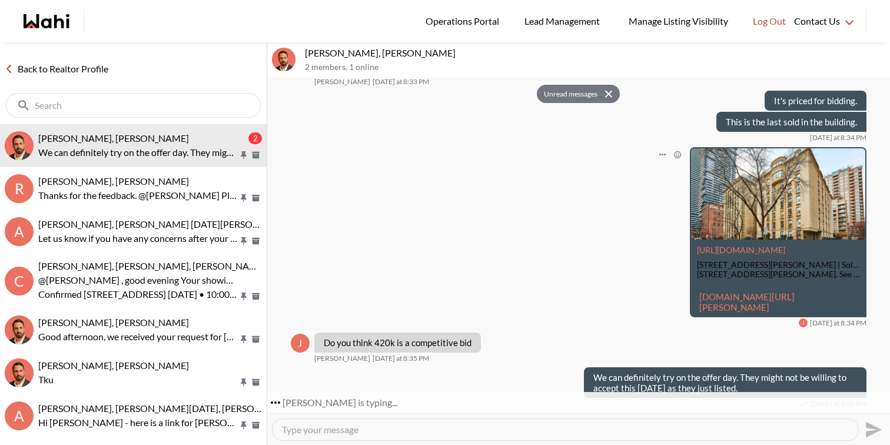
scroll to position [1688, 0]
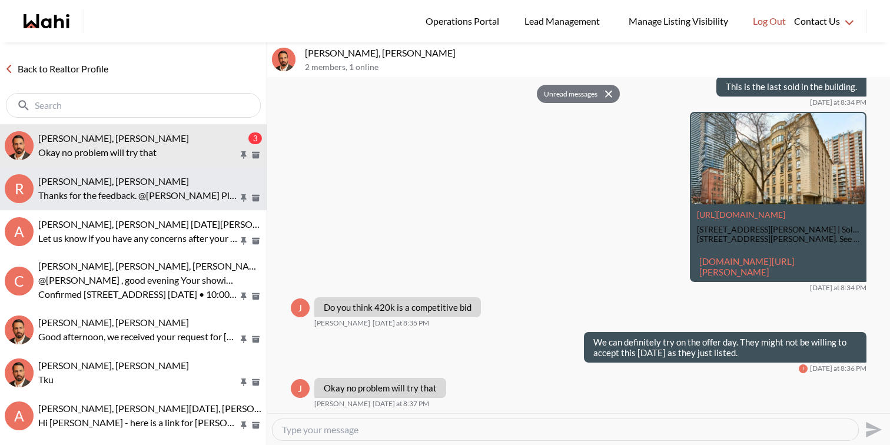
click at [202, 194] on p "Thanks for the feedback. @Rita Kukendran Please let us know if you have any oth…" at bounding box center [138, 195] width 200 height 14
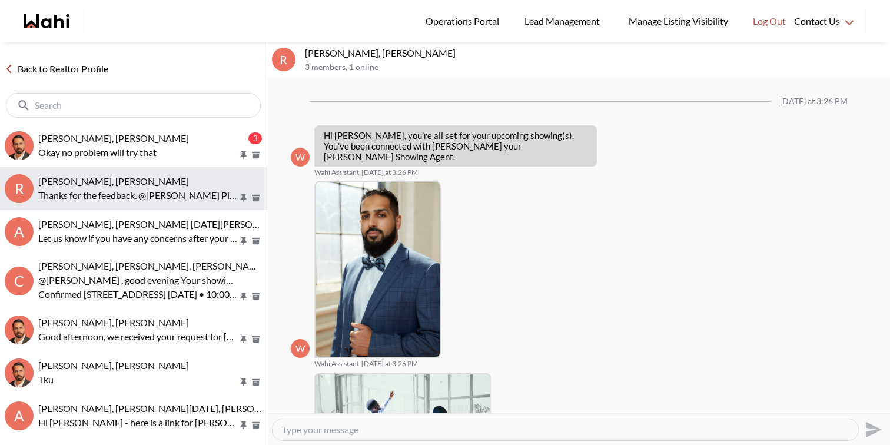
scroll to position [893, 0]
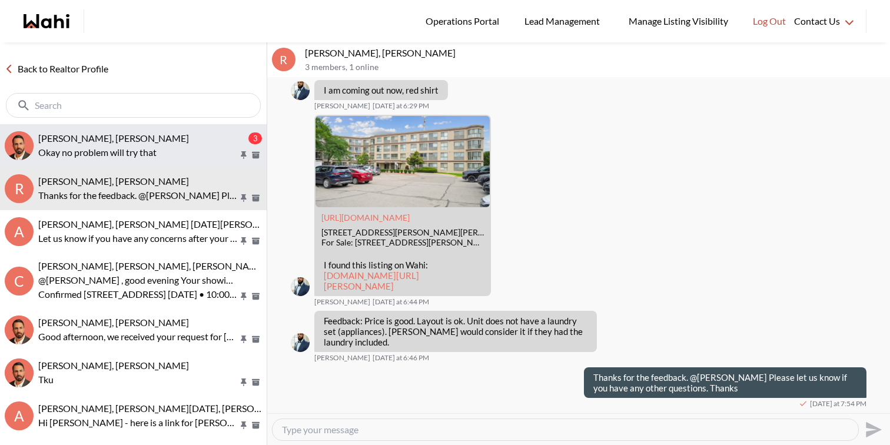
click at [193, 154] on p "Okay no problem will try that" at bounding box center [138, 152] width 200 height 14
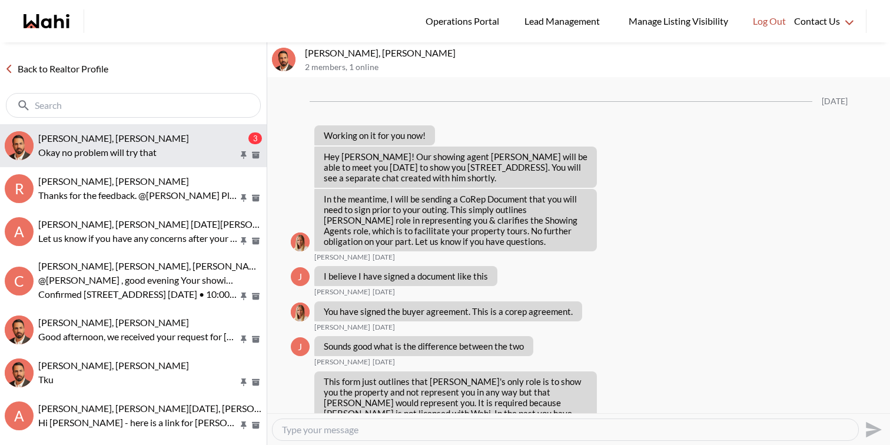
scroll to position [1688, 0]
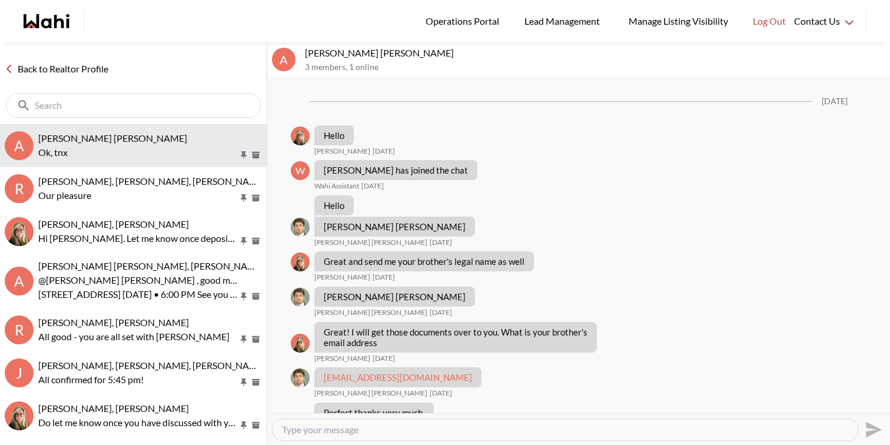
scroll to position [716, 0]
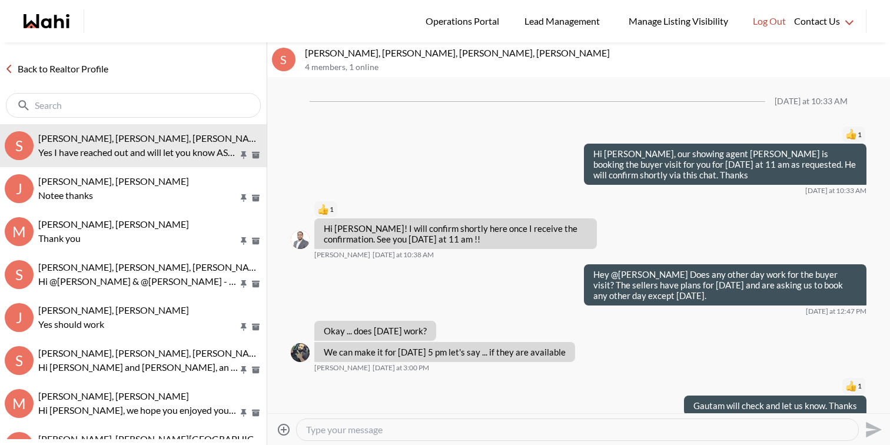
scroll to position [792, 0]
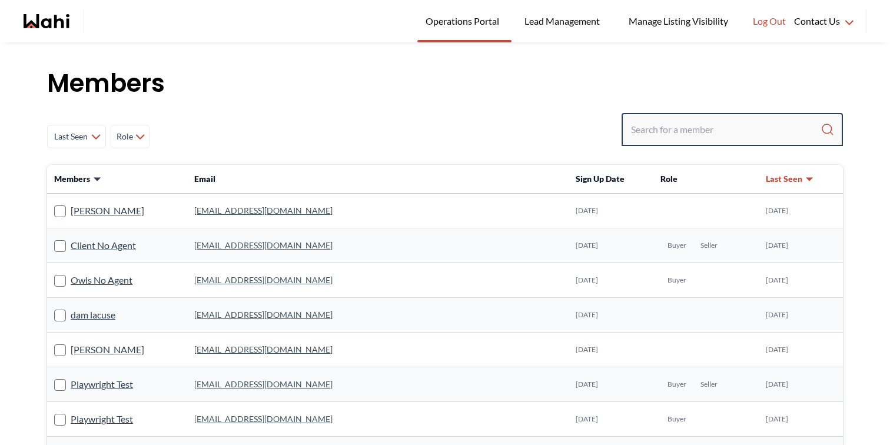
click at [717, 139] on input "Search input" at bounding box center [725, 129] width 189 height 21
type input "[PERSON_NAME]"
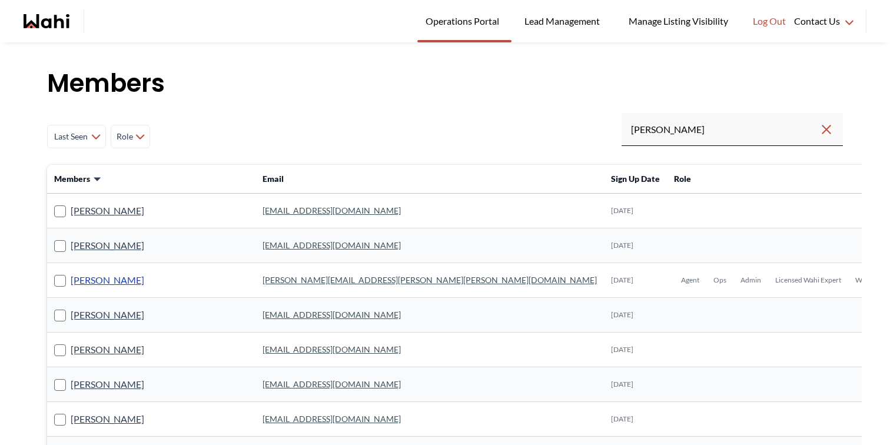
click at [114, 284] on link "[PERSON_NAME]" at bounding box center [108, 279] width 74 height 15
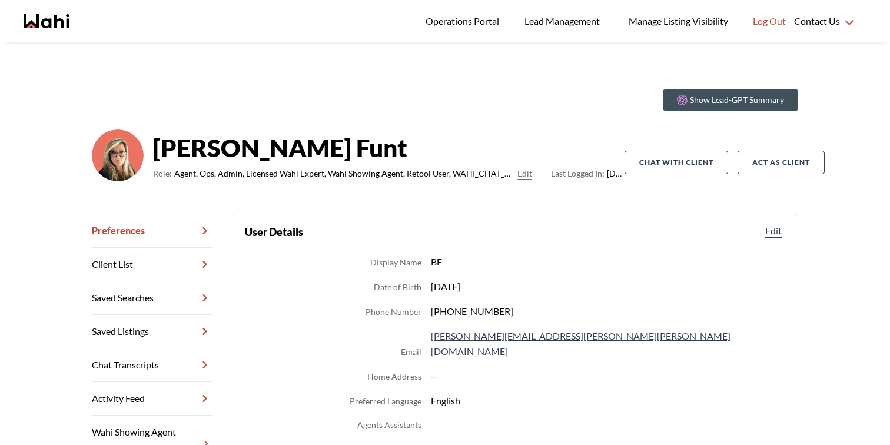
click at [144, 360] on link "Chat Transcripts" at bounding box center [152, 365] width 120 height 34
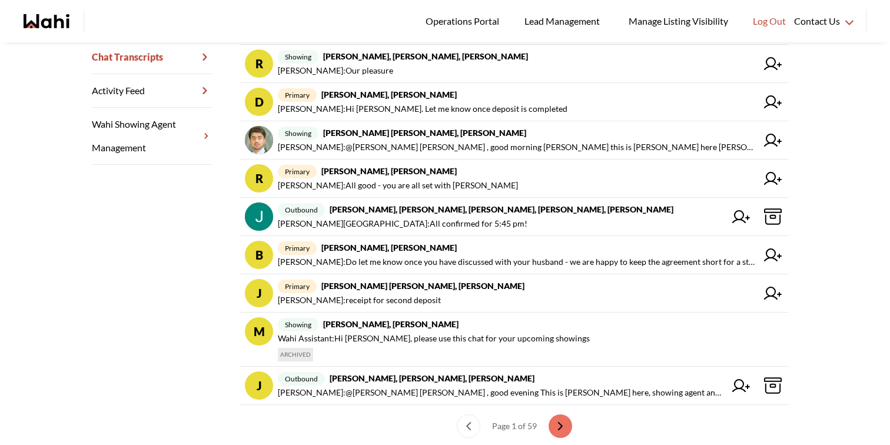
scroll to position [311, 0]
